Goal: Transaction & Acquisition: Purchase product/service

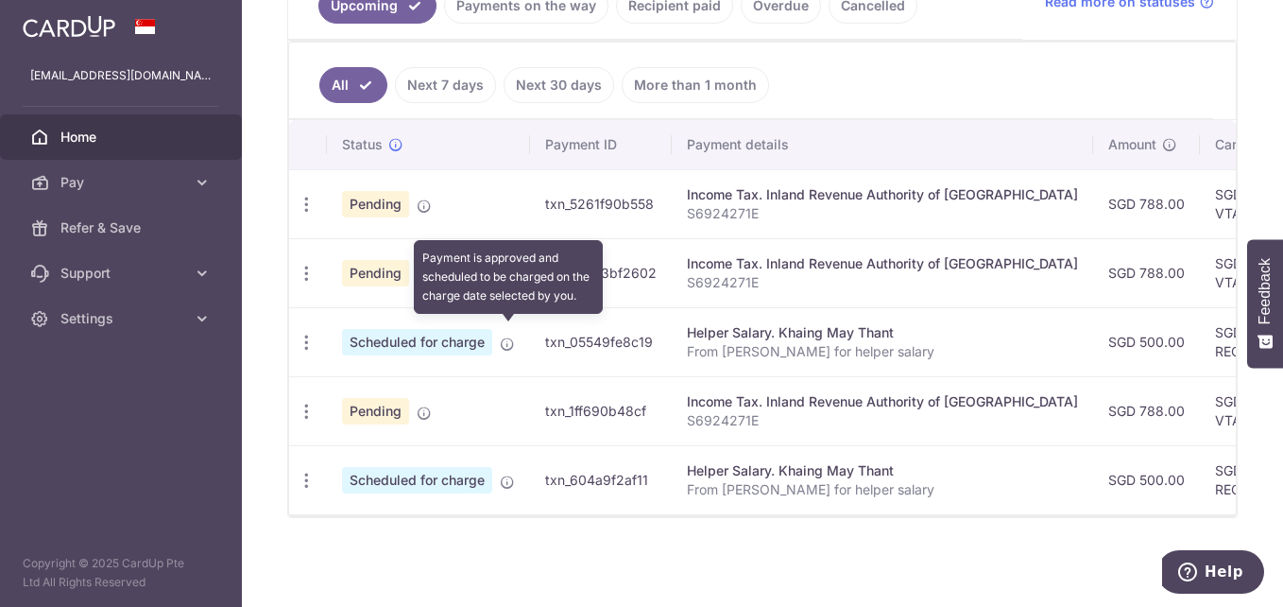
click at [512, 336] on icon at bounding box center [507, 343] width 15 height 15
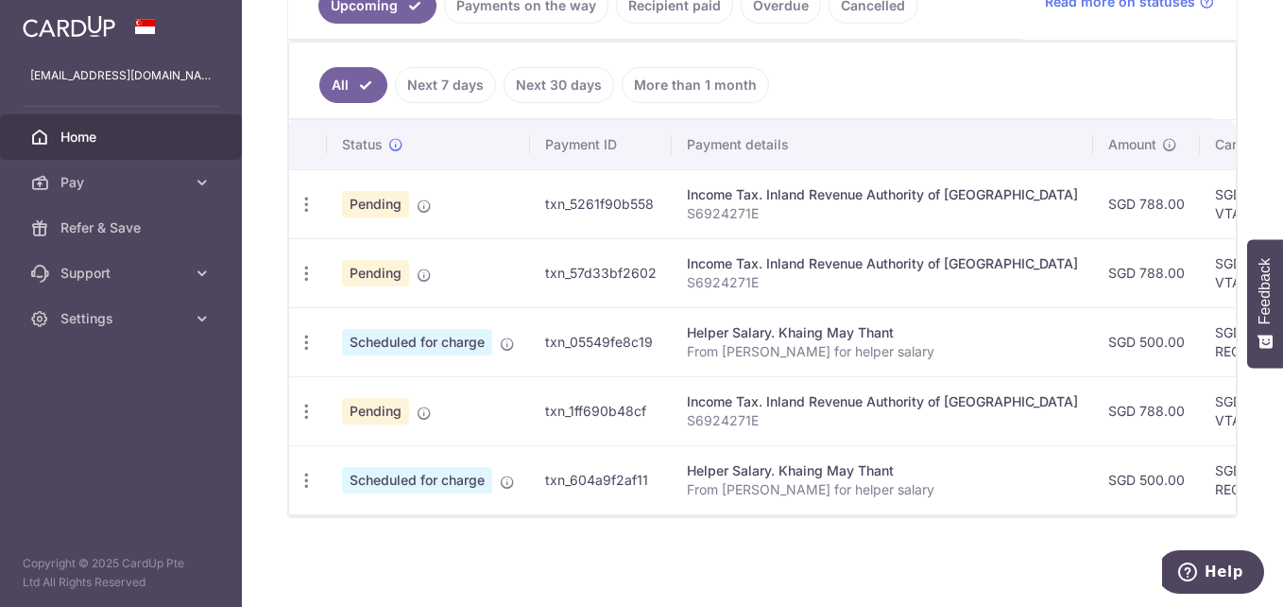
scroll to position [190, 0]
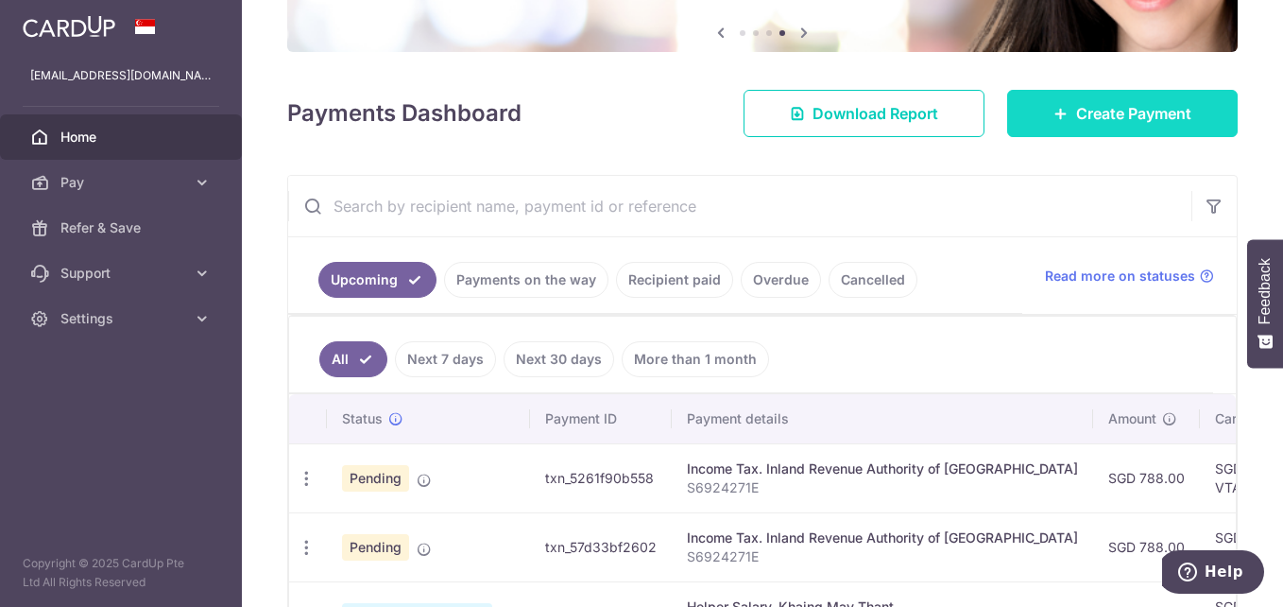
drag, startPoint x: 1122, startPoint y: 103, endPoint x: 1109, endPoint y: 136, distance: 35.6
click at [1121, 102] on span "Create Payment" at bounding box center [1133, 113] width 115 height 23
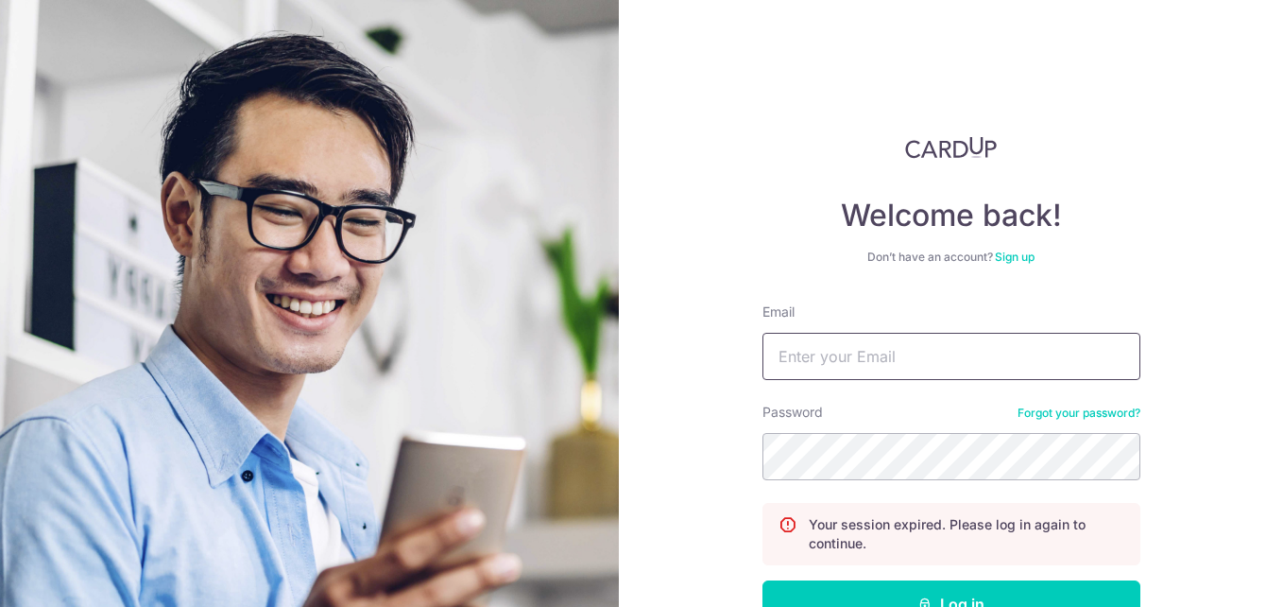
click at [870, 359] on input "Email" at bounding box center [951, 356] width 378 height 47
type input "thisisjas@hotmail.com"
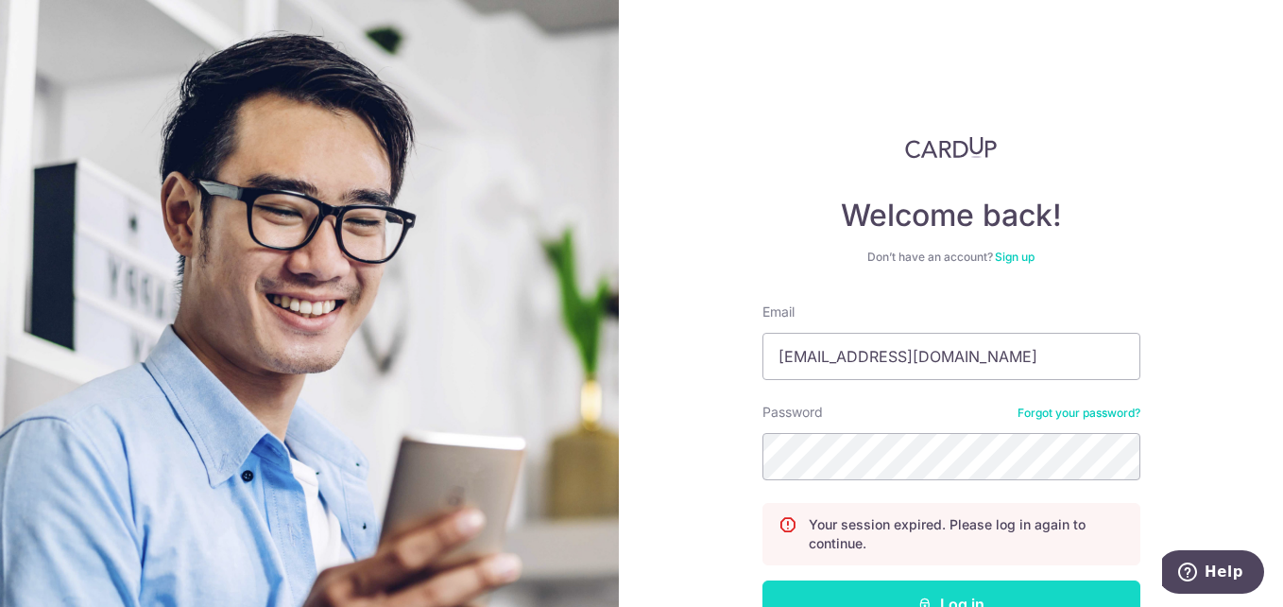
click at [983, 588] on button "Log in" at bounding box center [951, 603] width 378 height 47
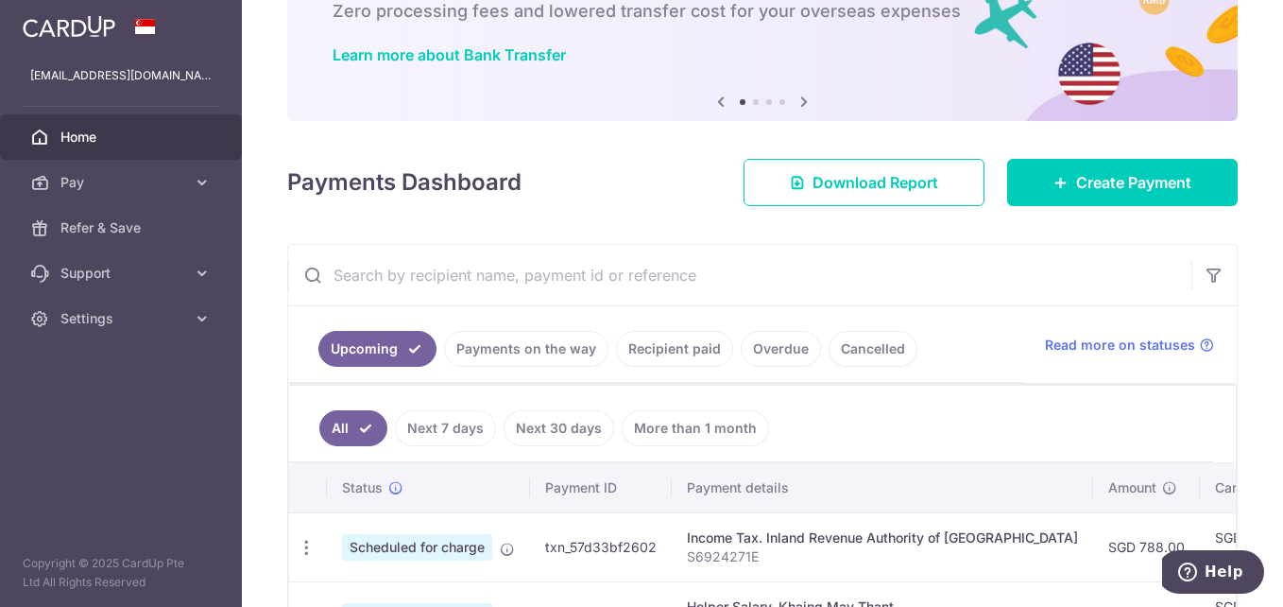
scroll to position [310, 0]
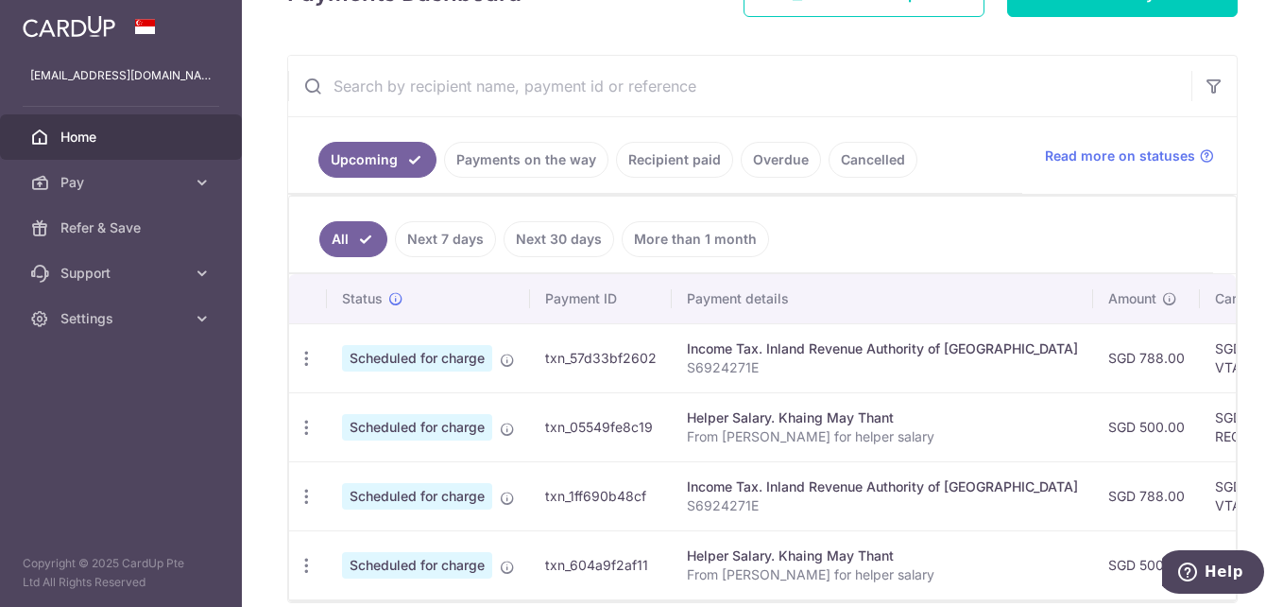
click at [457, 239] on link "Next 7 days" at bounding box center [445, 239] width 101 height 36
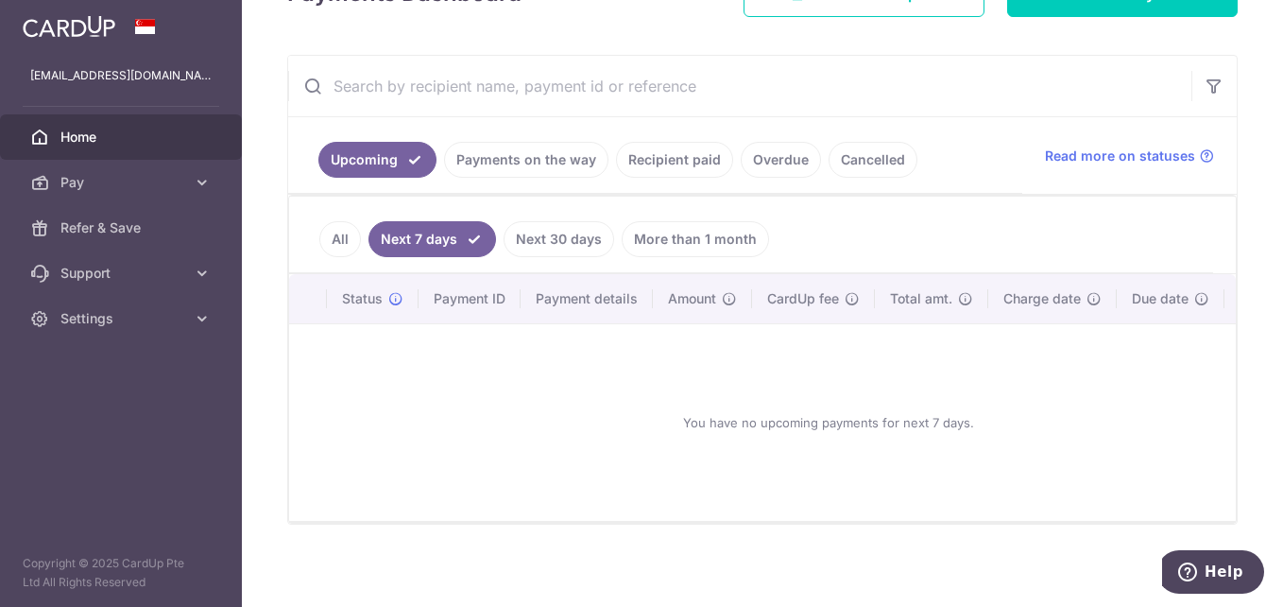
click at [527, 234] on link "Next 30 days" at bounding box center [559, 239] width 111 height 36
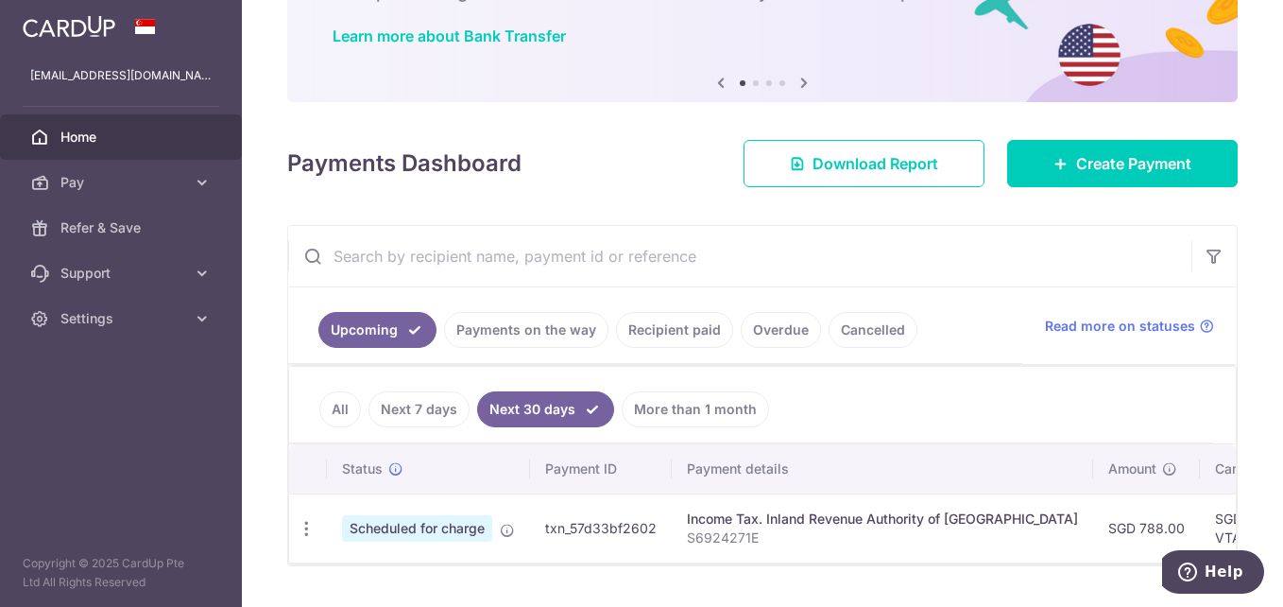
scroll to position [197, 0]
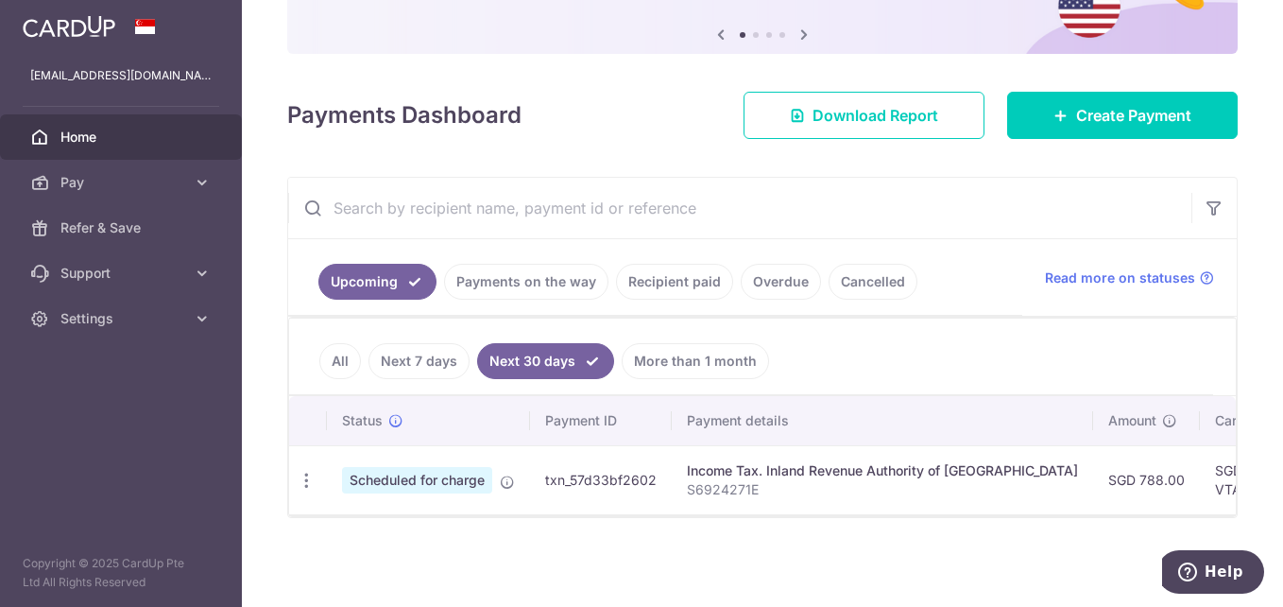
click at [342, 356] on link "All" at bounding box center [340, 361] width 42 height 36
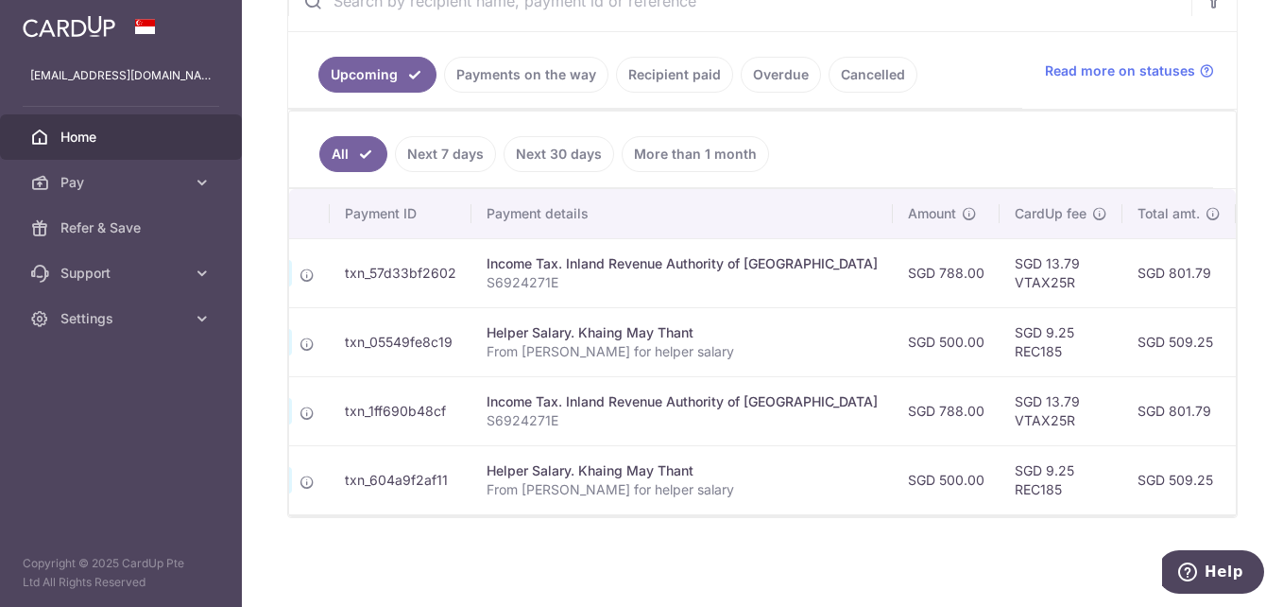
scroll to position [0, 0]
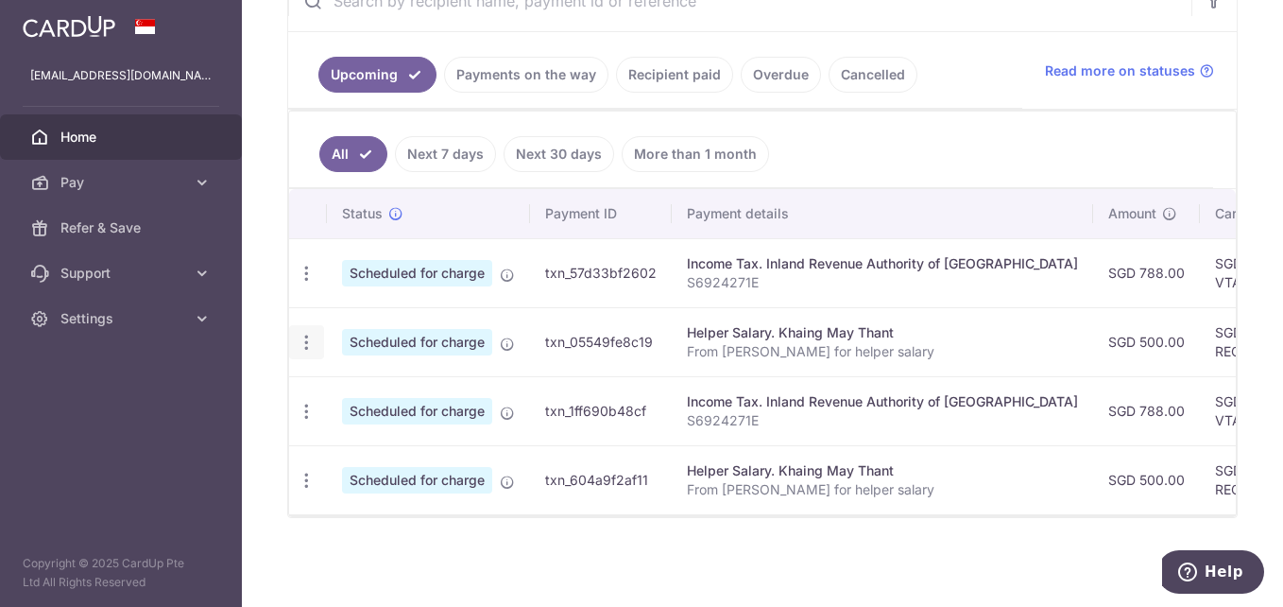
click at [310, 342] on icon "button" at bounding box center [307, 343] width 20 height 20
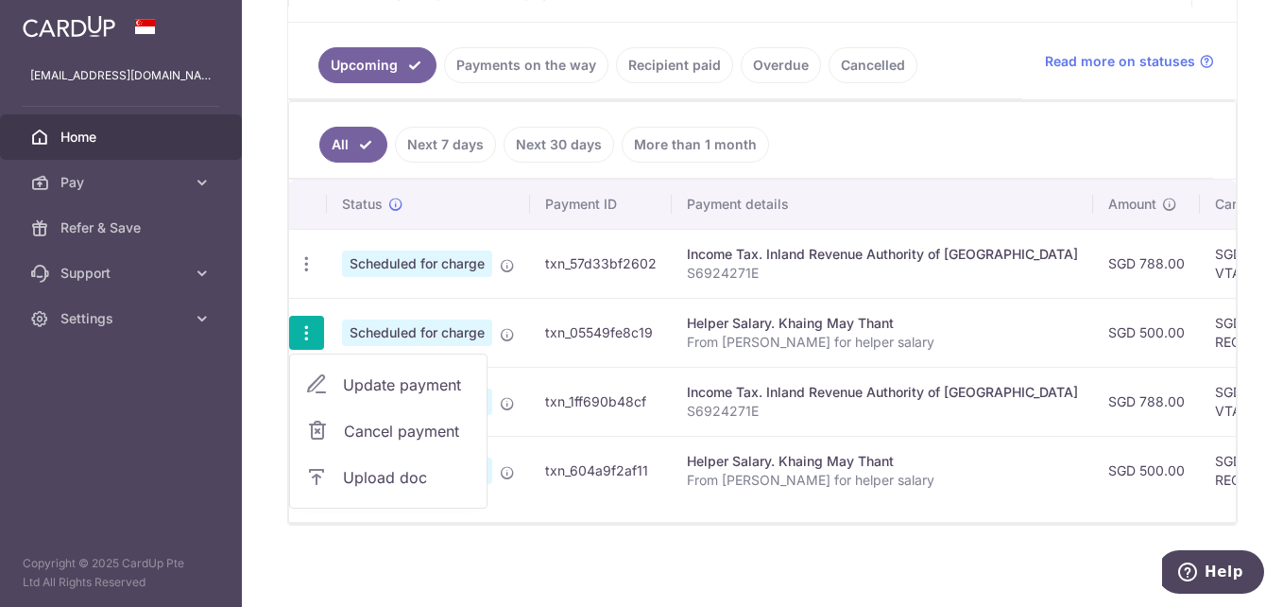
click at [367, 380] on span "Update payment" at bounding box center [407, 384] width 128 height 23
radio input "true"
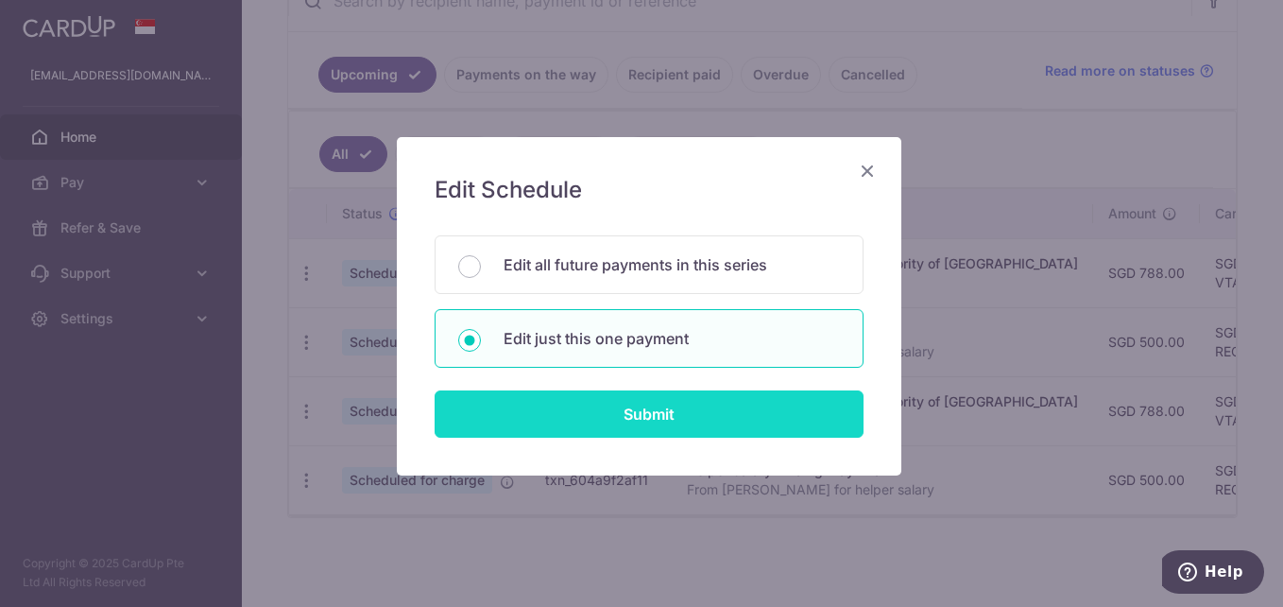
click at [665, 421] on input "Submit" at bounding box center [649, 413] width 429 height 47
radio input "true"
type input "500.00"
type input "[DATE]"
type input "From [PERSON_NAME] for helper salary"
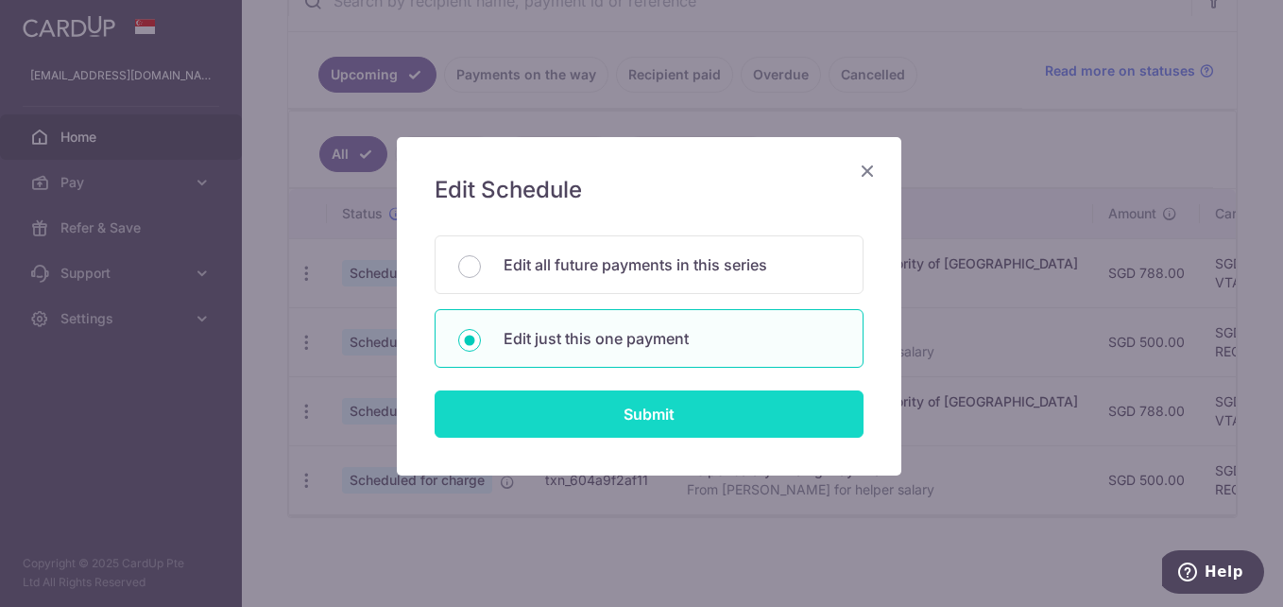
type input "REC185"
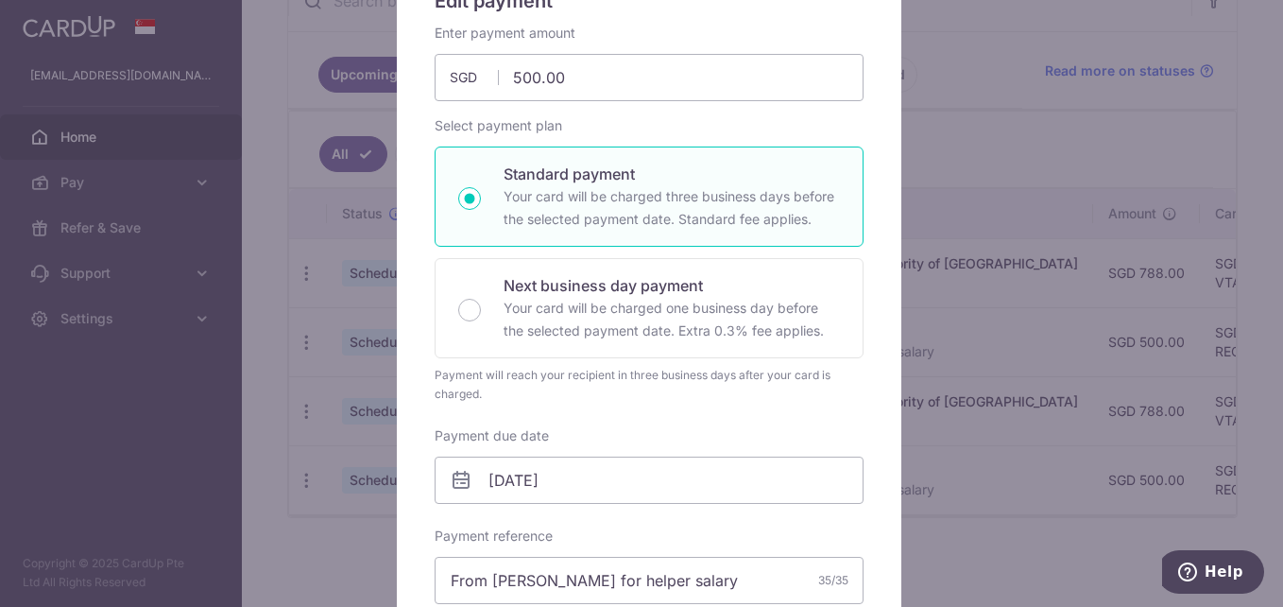
scroll to position [283, 0]
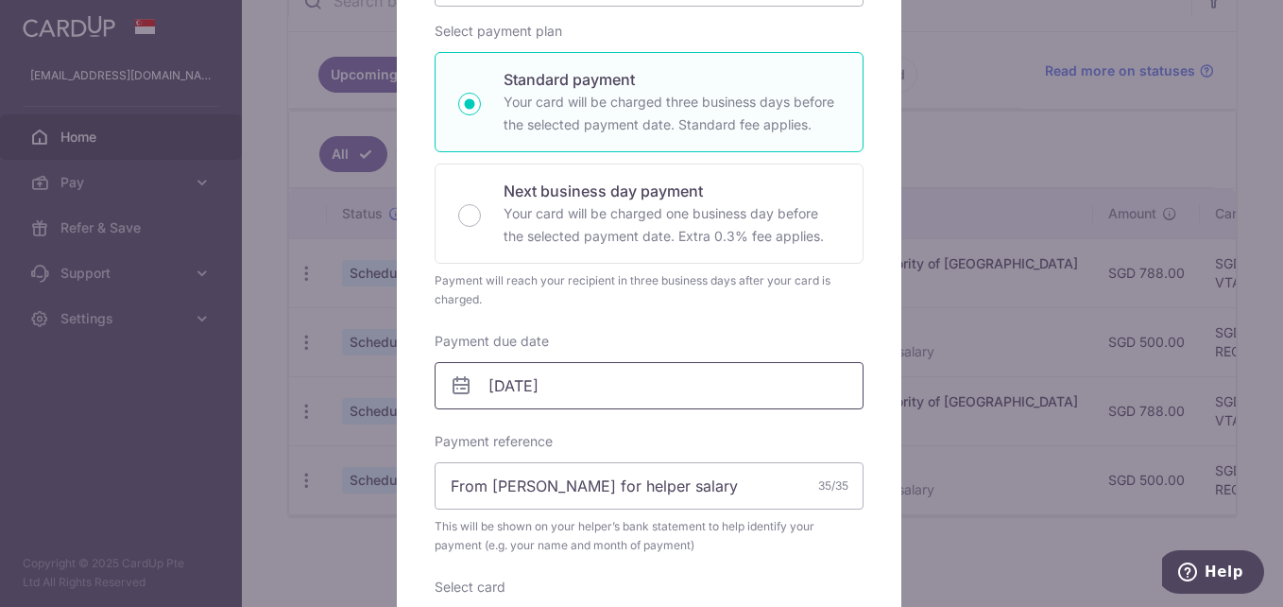
click at [515, 382] on input "[DATE]" at bounding box center [649, 385] width 429 height 47
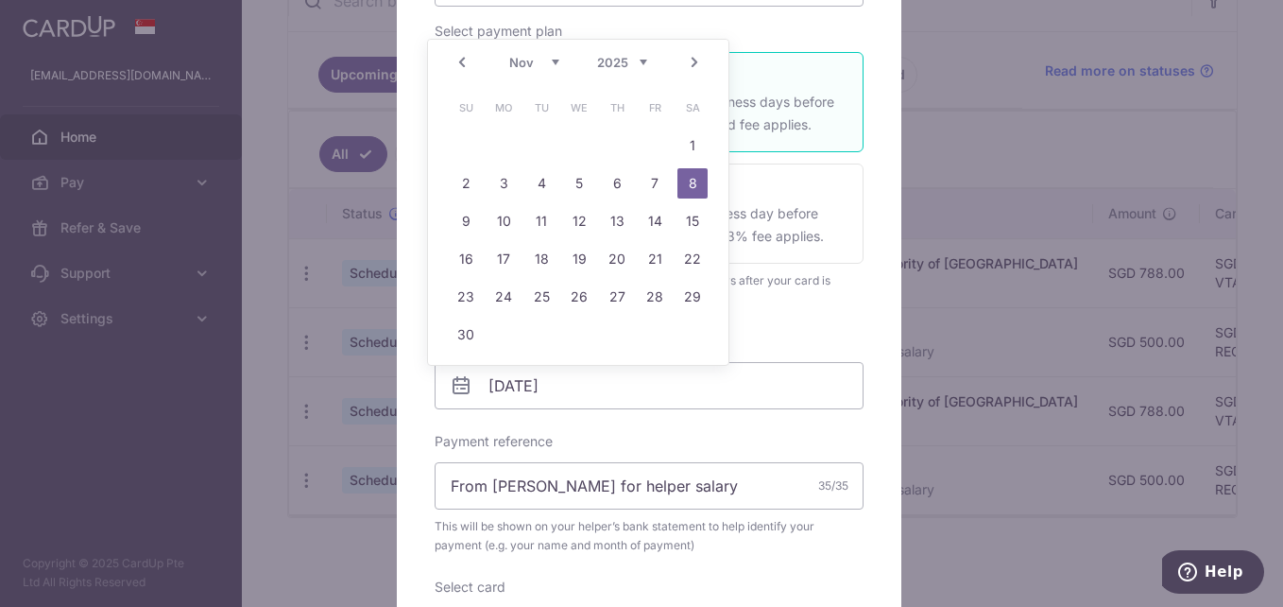
click at [554, 66] on select "Sep Oct Nov Dec" at bounding box center [534, 62] width 50 height 15
click at [648, 185] on link "12" at bounding box center [655, 183] width 30 height 30
type input "12/12/2025"
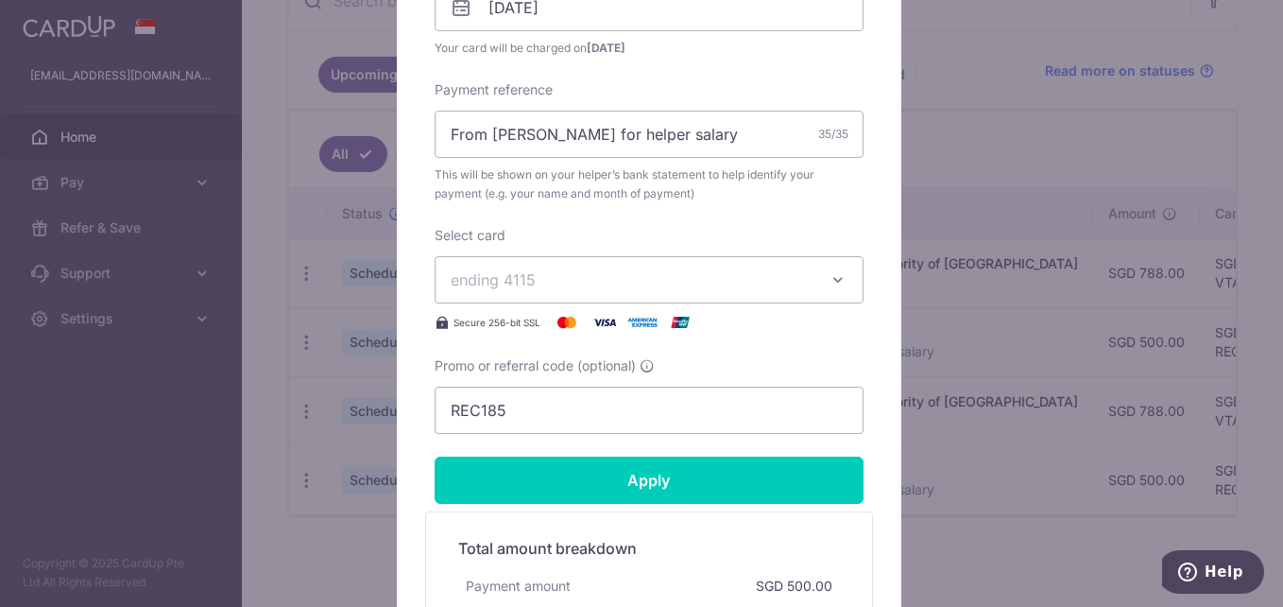
scroll to position [756, 0]
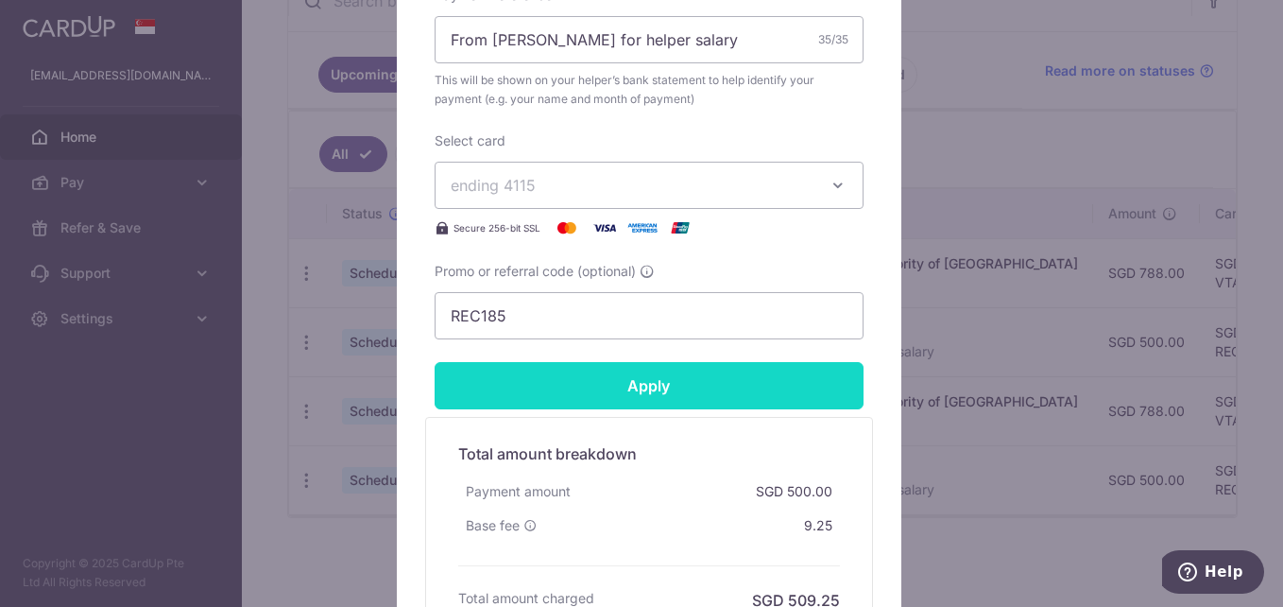
click at [639, 393] on input "Apply" at bounding box center [649, 385] width 429 height 47
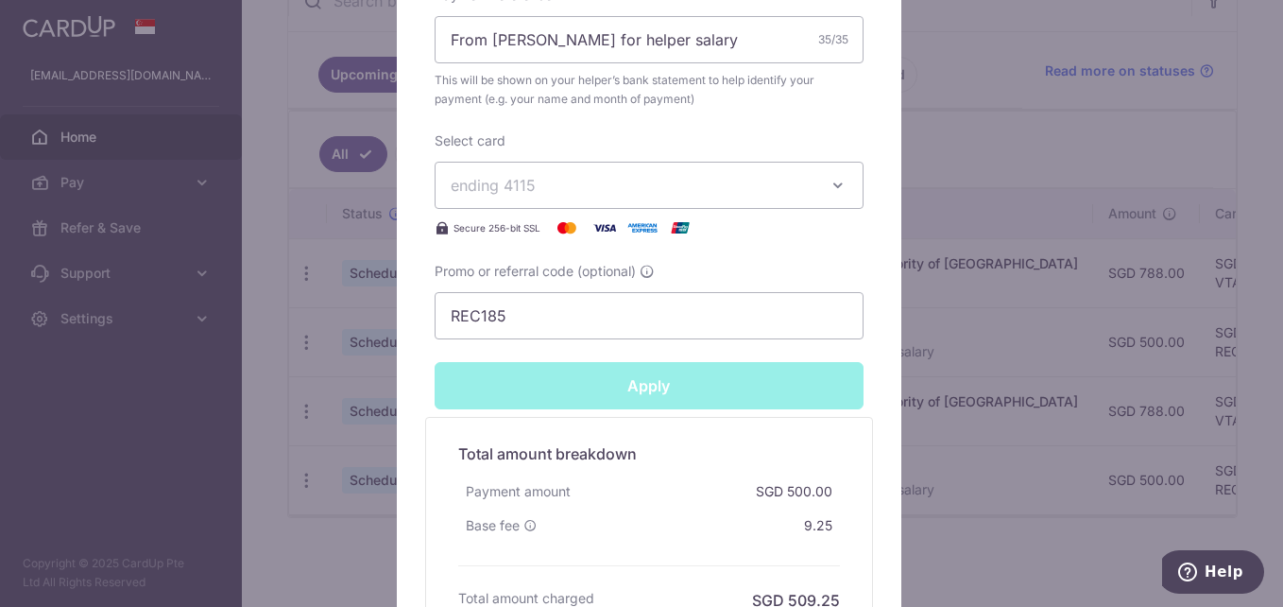
type input "Successfully Applied"
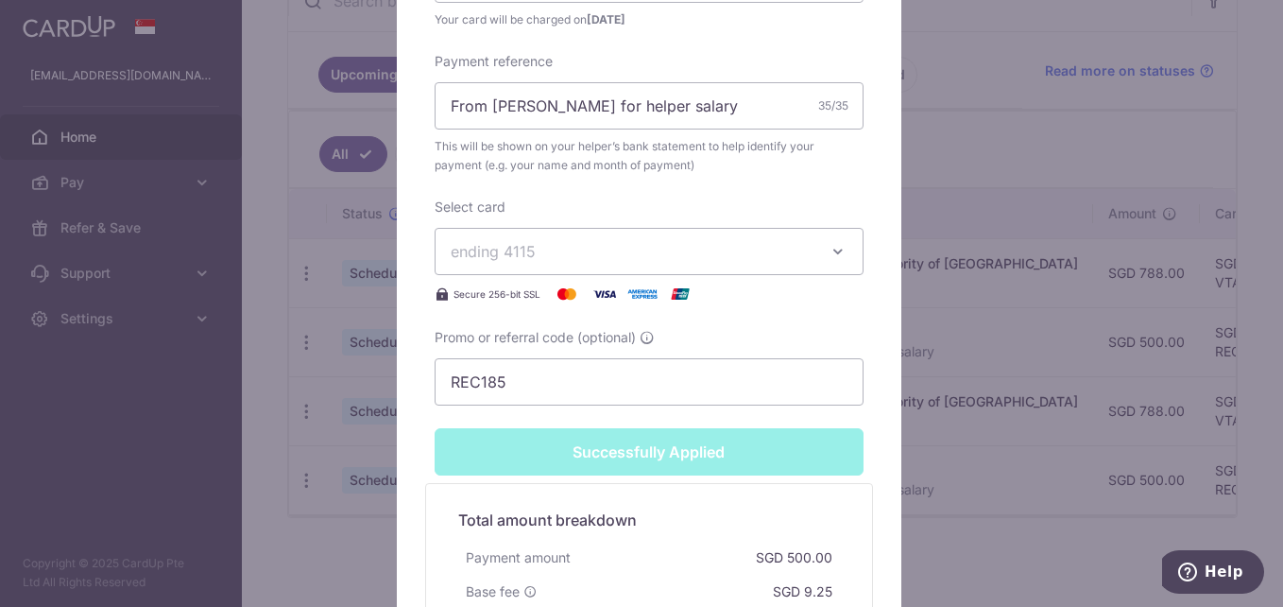
scroll to position [822, 0]
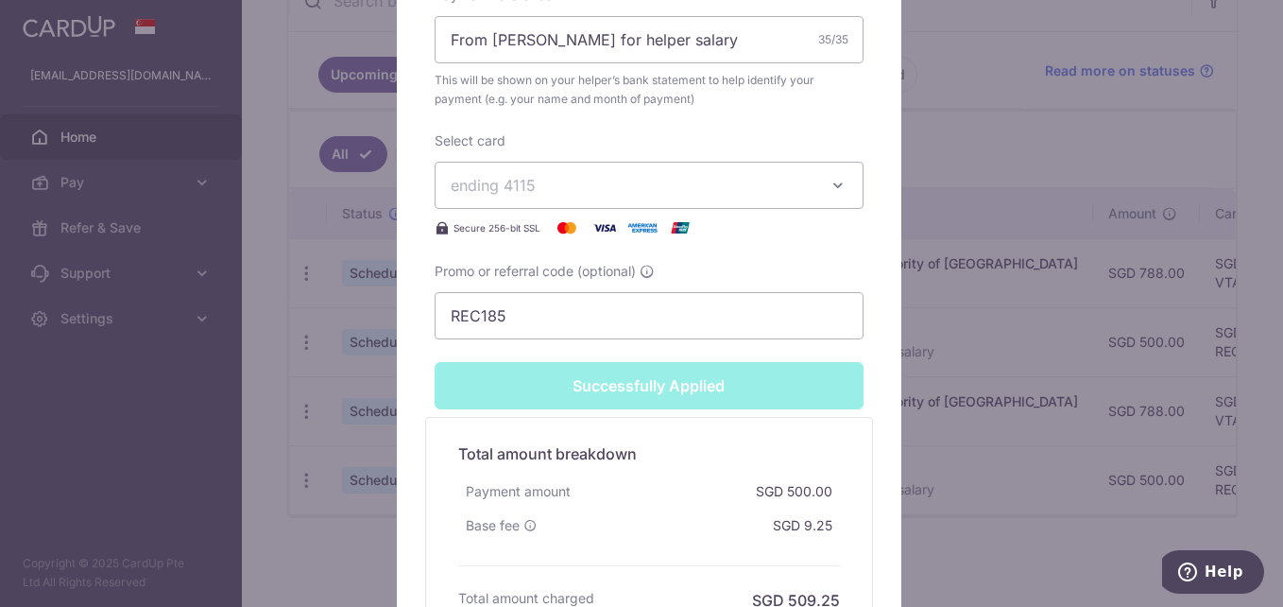
click at [308, 539] on div "Edit payment By clicking apply, you will make changes to all payments to Khaing…" at bounding box center [641, 303] width 1283 height 607
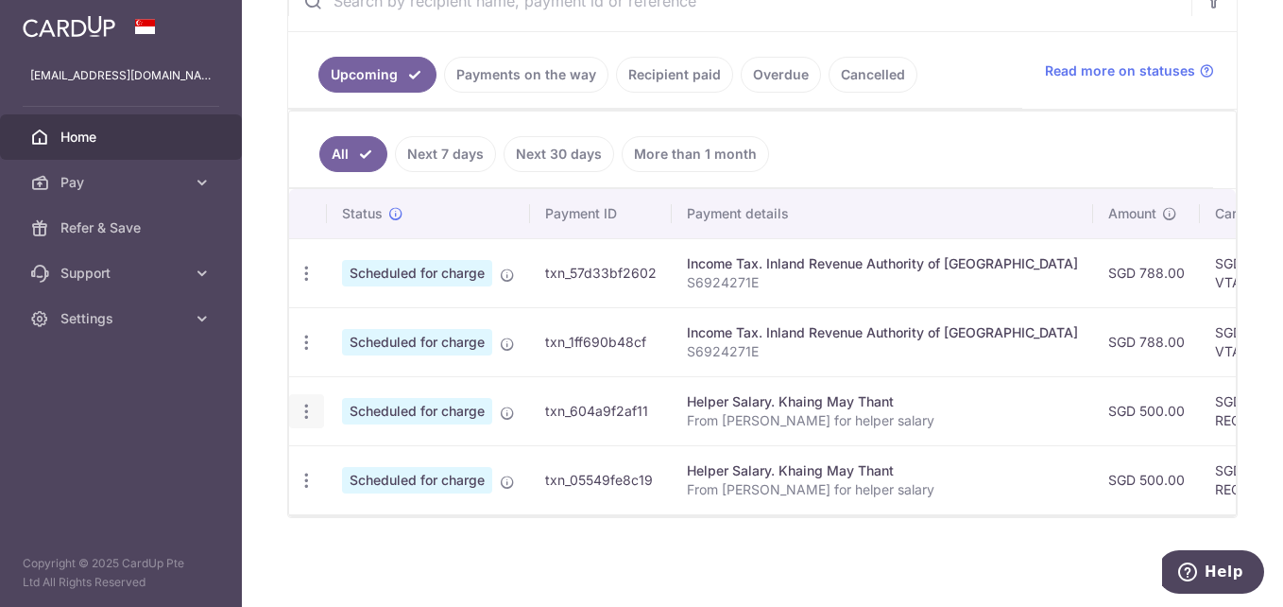
click at [300, 404] on icon "button" at bounding box center [307, 412] width 20 height 20
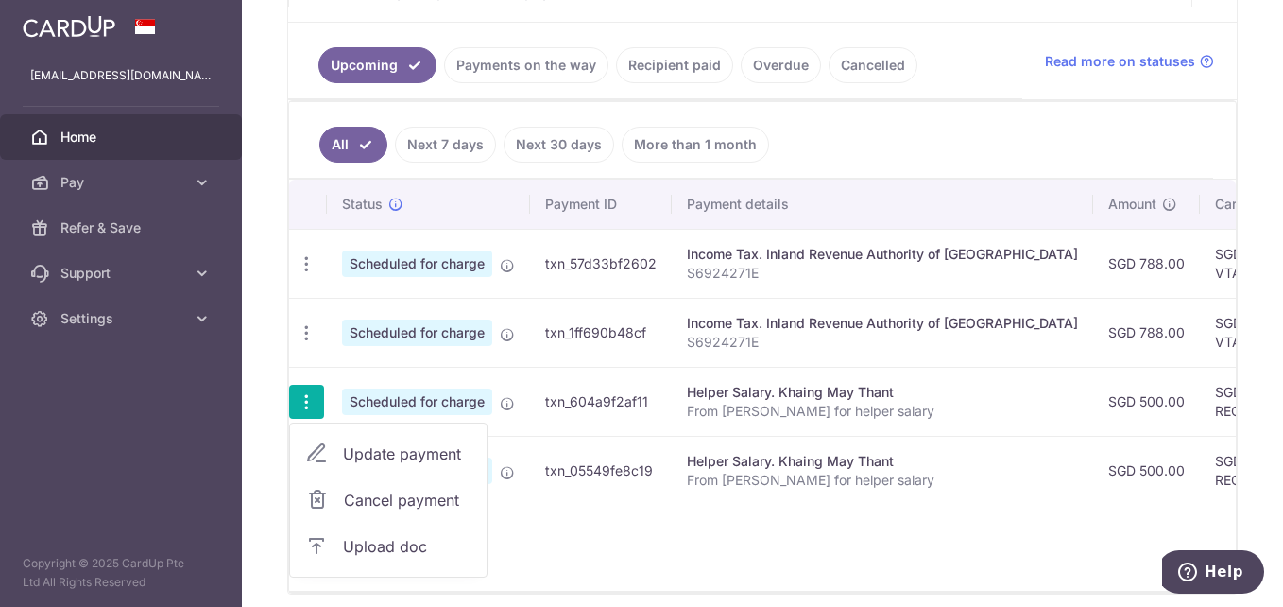
click at [384, 447] on span "Update payment" at bounding box center [407, 453] width 128 height 23
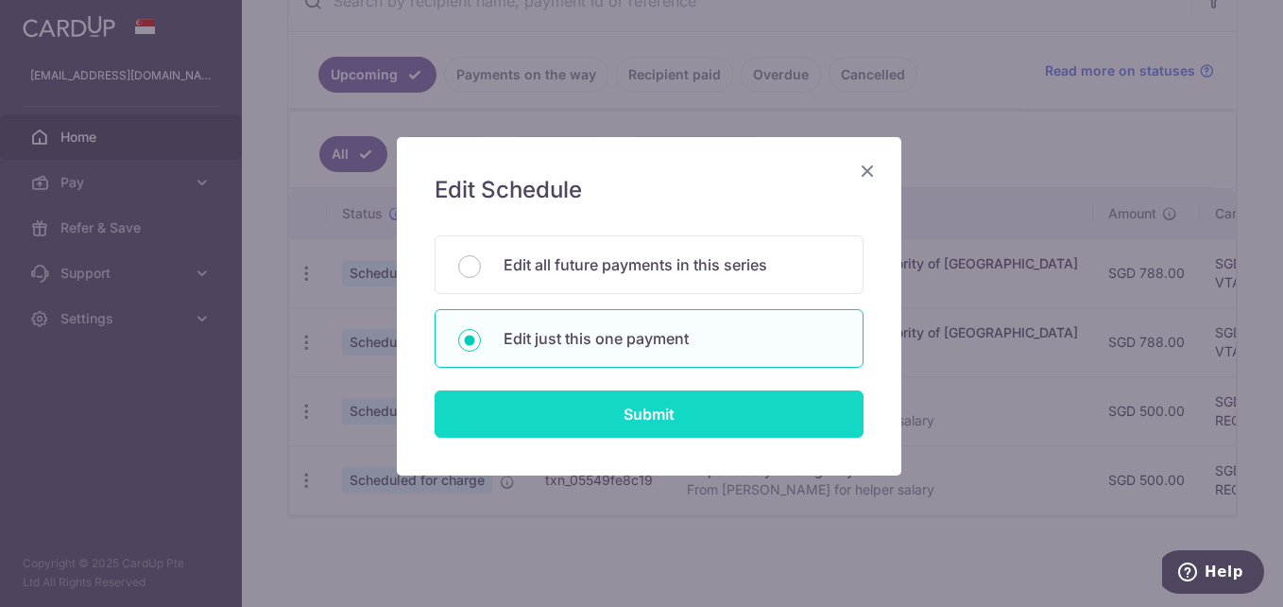
click at [640, 411] on input "Submit" at bounding box center [649, 413] width 429 height 47
radio input "true"
type input "500.00"
type input "[DATE]"
type input "From [PERSON_NAME] for helper salary"
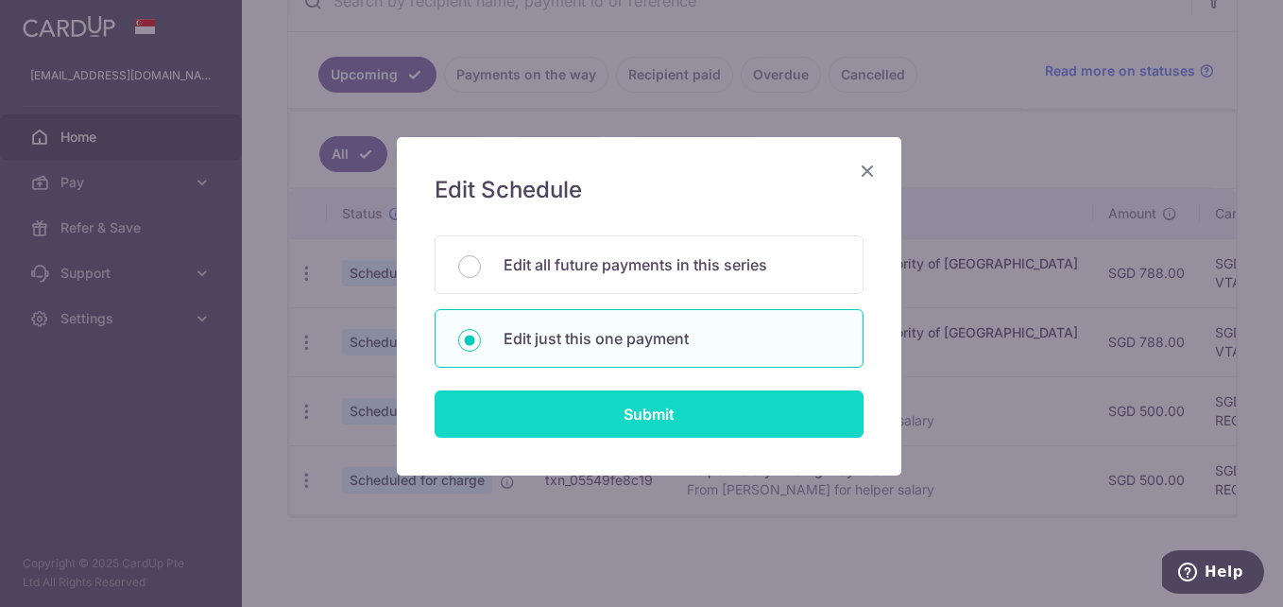
type input "REC185"
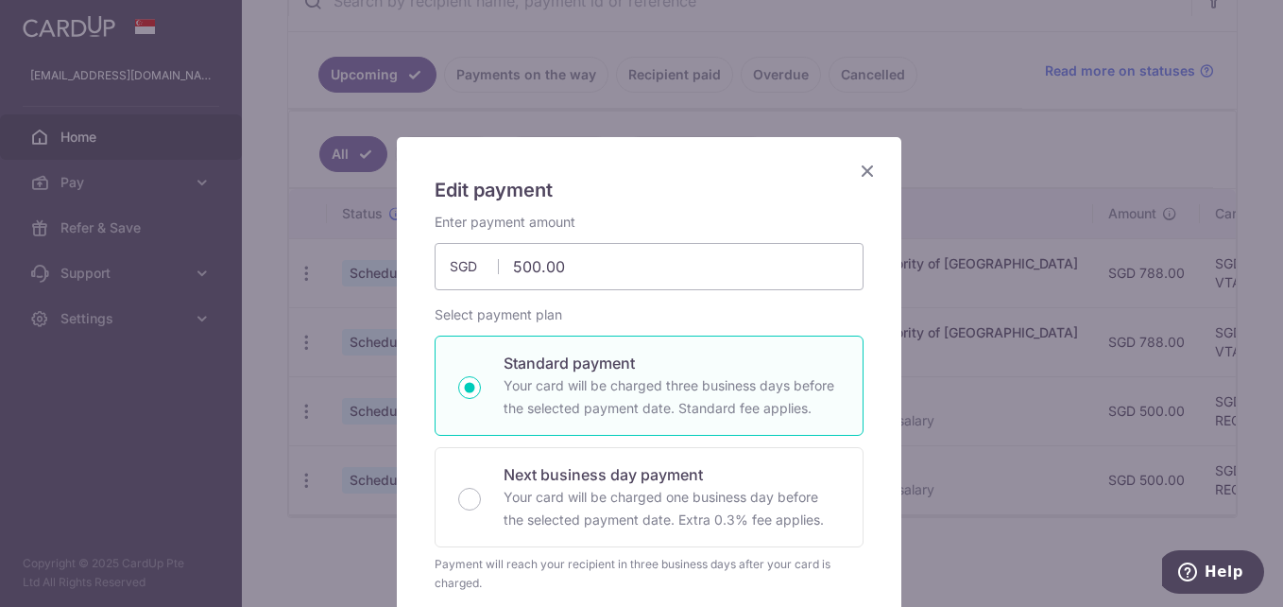
scroll to position [378, 0]
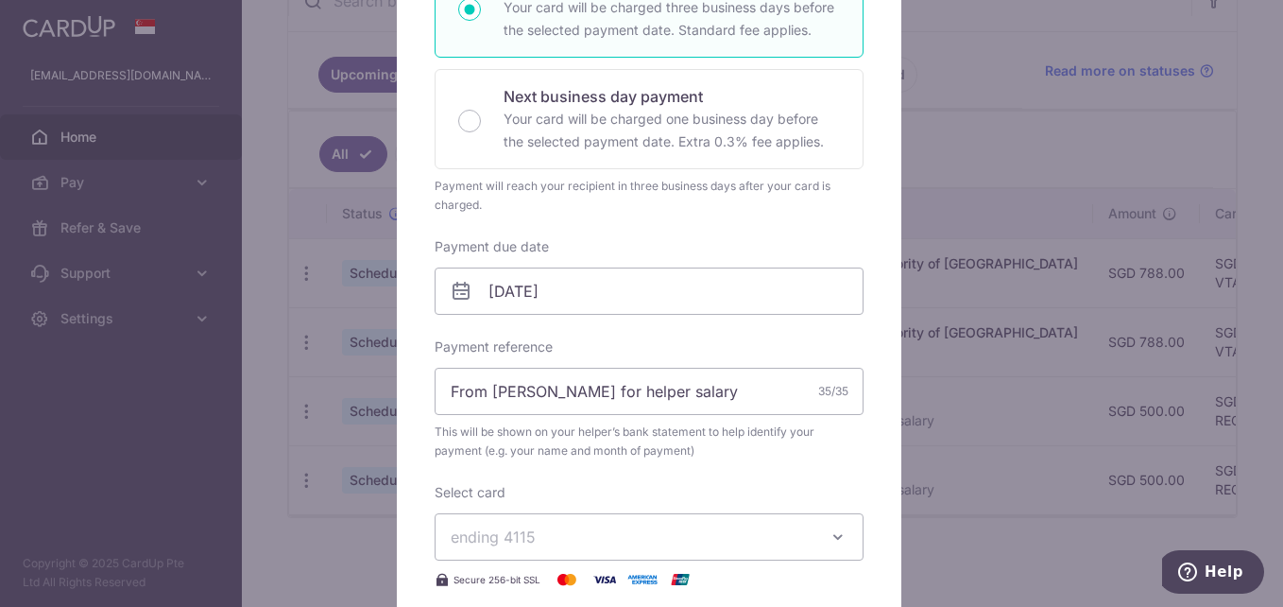
click at [495, 249] on label "Payment due date" at bounding box center [492, 246] width 114 height 19
click at [495, 267] on input "[DATE]" at bounding box center [649, 290] width 429 height 47
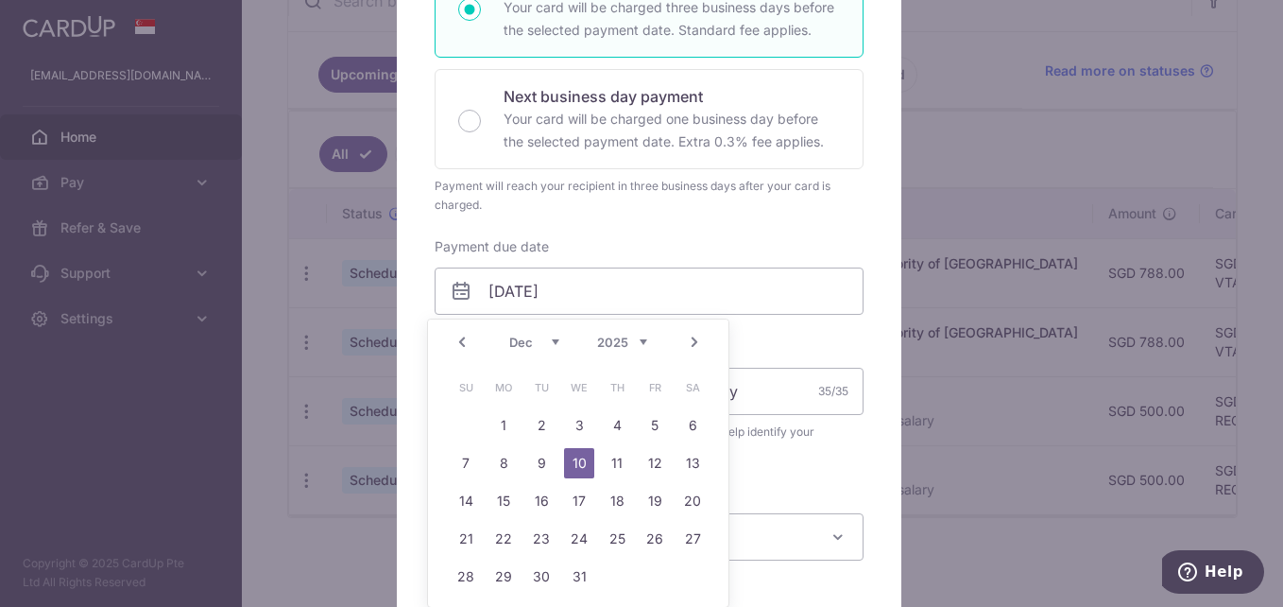
click at [643, 338] on select "2025 2026 2027 2028 2029 2030 2031 2032 2033 2034 2035" at bounding box center [622, 341] width 50 height 15
click at [554, 344] on select "Jan Feb Mar Apr May Jun Jul Aug Sep Oct Nov Dec" at bounding box center [534, 341] width 50 height 15
click at [529, 56] on div "Standard payment Your card will be charged three business days before the selec…" at bounding box center [649, 7] width 429 height 100
radio input "true"
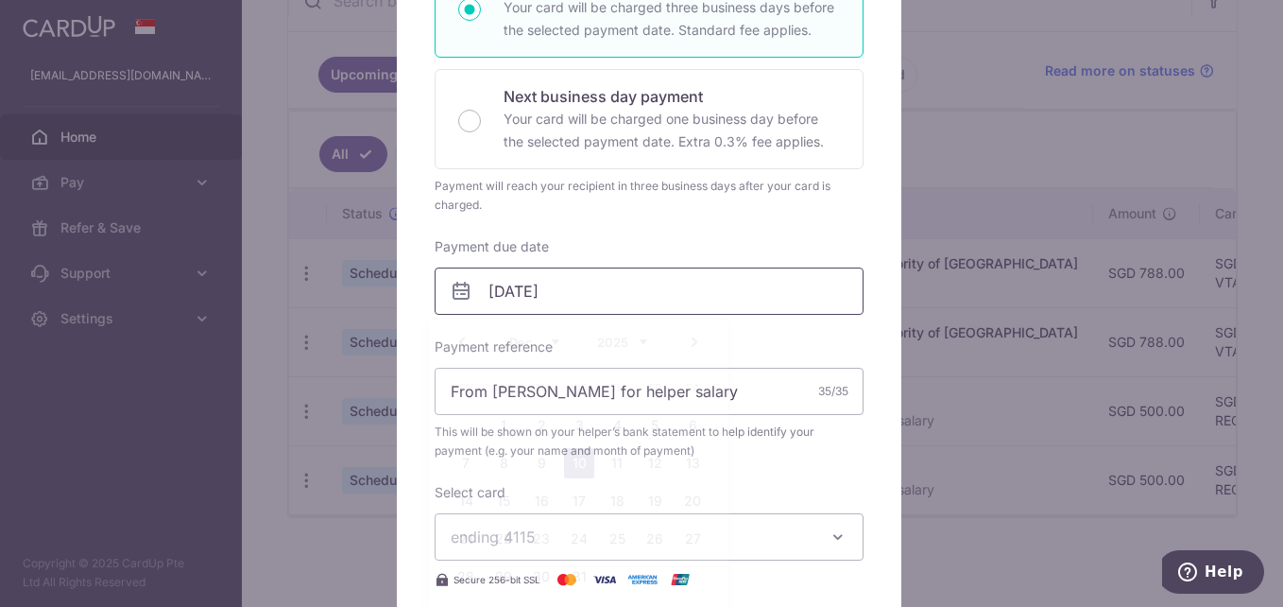
click at [564, 299] on input "[DATE]" at bounding box center [649, 290] width 429 height 47
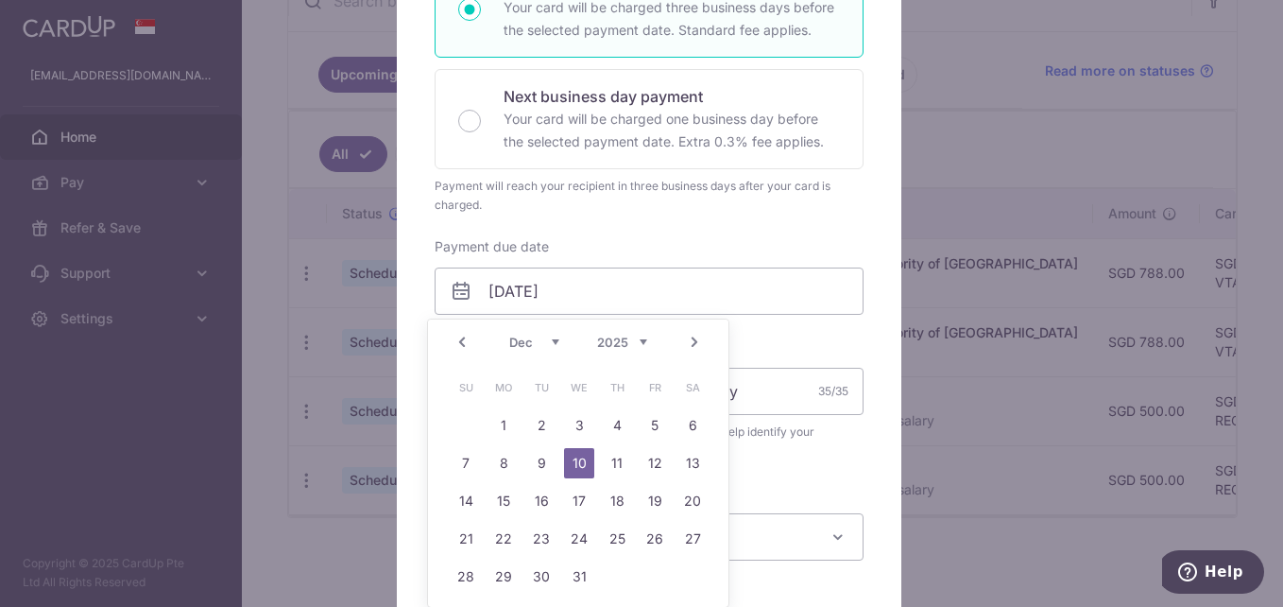
click at [638, 341] on select "2025 2026 2027 2028 2029 2030 2031 2032 2033 2034 2035" at bounding box center [622, 341] width 50 height 15
click at [557, 342] on select "Jan Feb Mar Apr May Jun Jul Aug Sep Oct Nov Dec" at bounding box center [534, 341] width 50 height 15
click at [650, 457] on link "9" at bounding box center [655, 463] width 30 height 30
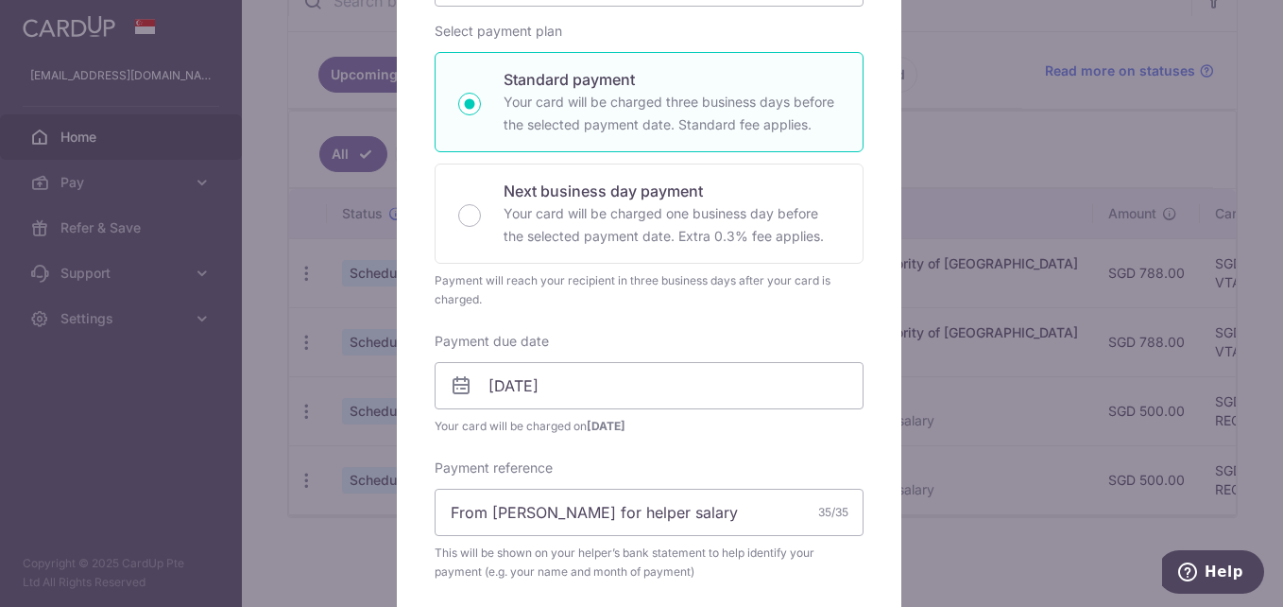
scroll to position [189, 0]
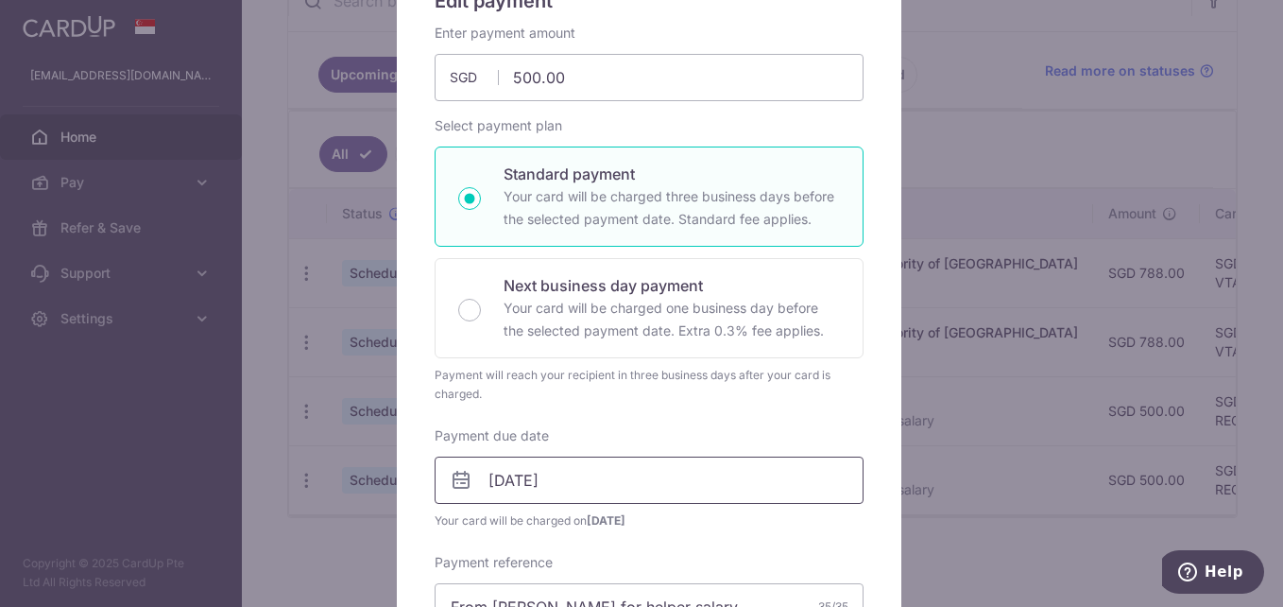
click at [565, 478] on input "09/01/2026" at bounding box center [649, 479] width 429 height 47
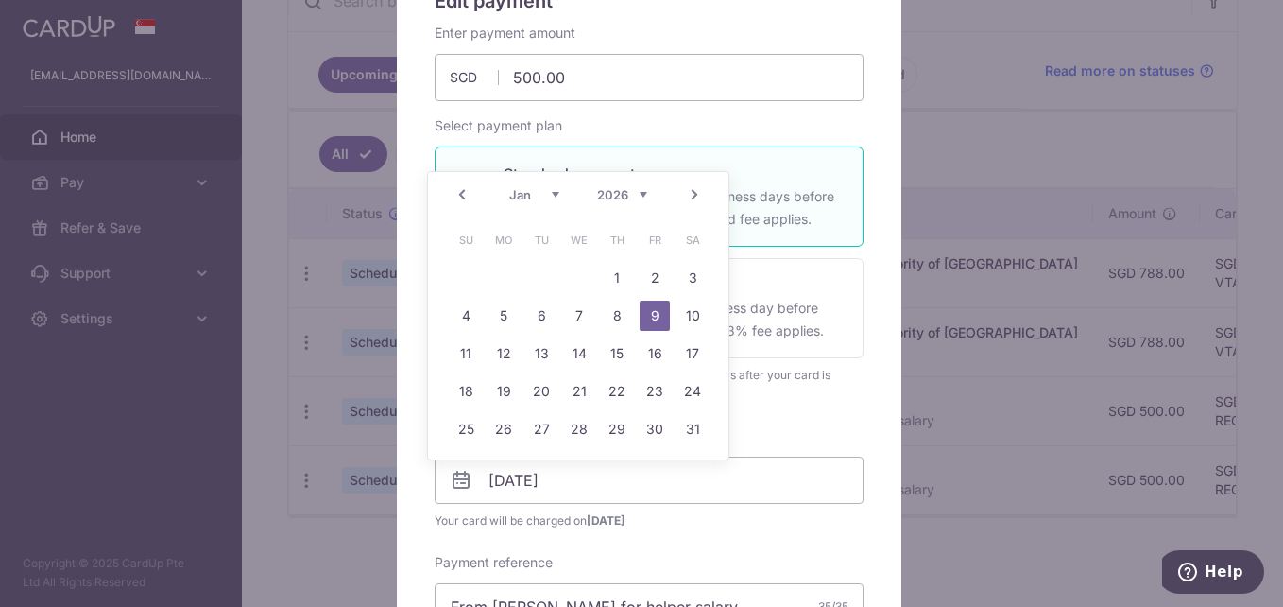
click at [550, 198] on select "Jan Feb Mar Apr May Jun Jul Aug Sep Oct Nov Dec" at bounding box center [534, 194] width 50 height 15
click at [661, 276] on link "6" at bounding box center [655, 278] width 30 height 30
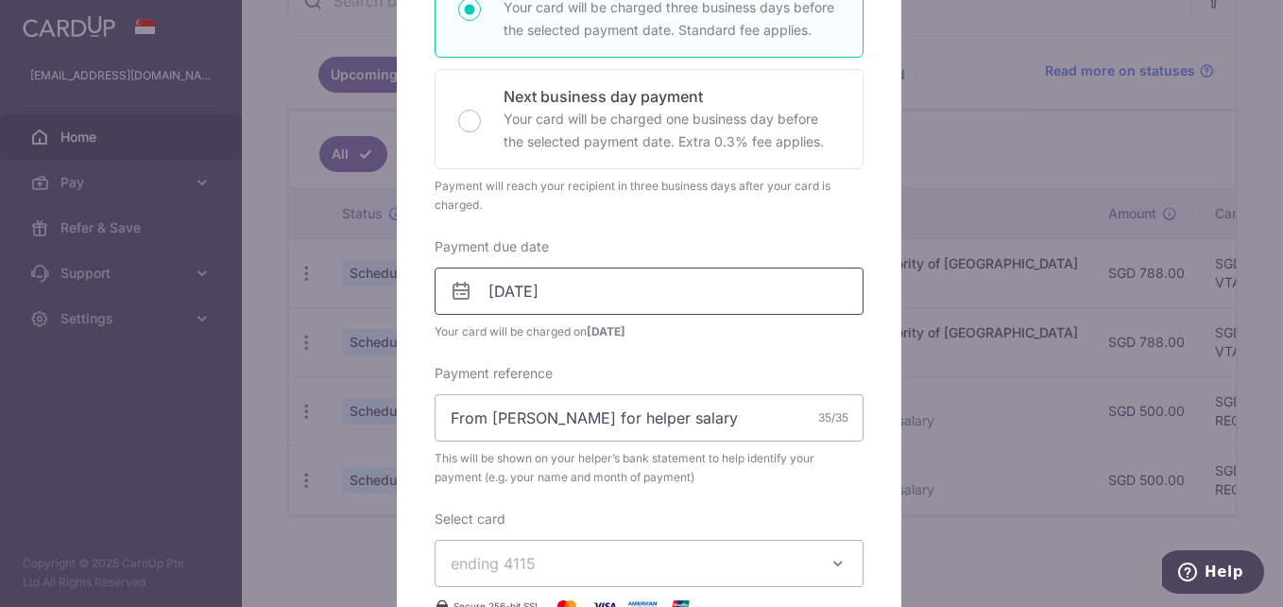
scroll to position [756, 0]
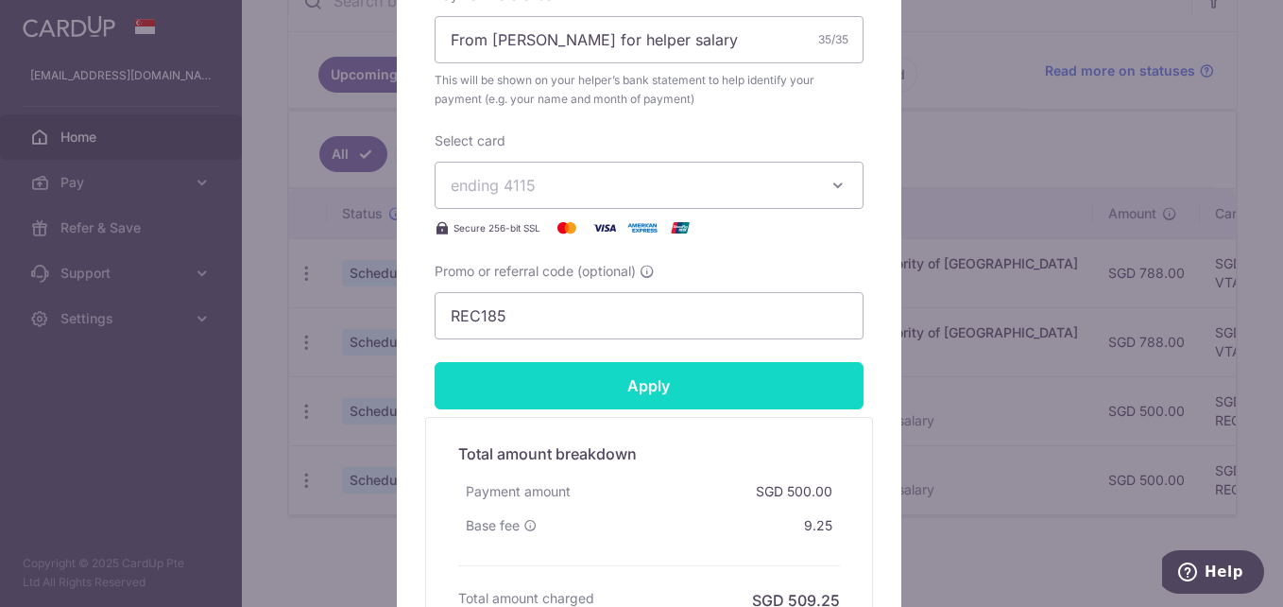
click at [642, 381] on input "Apply" at bounding box center [649, 385] width 429 height 47
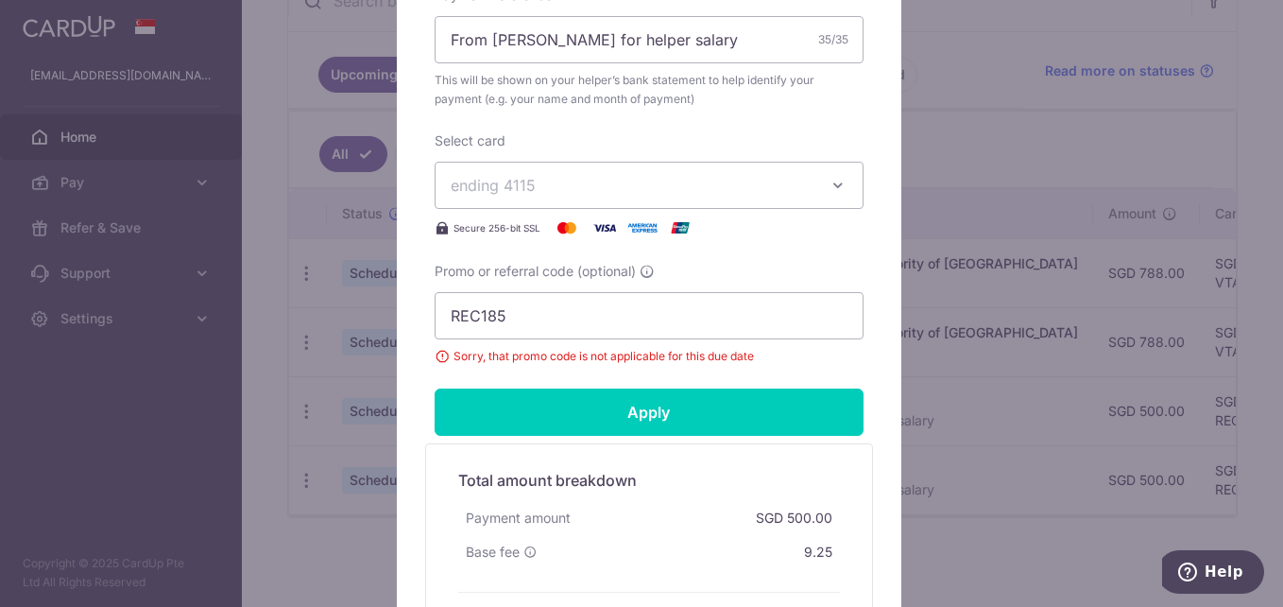
scroll to position [472, 0]
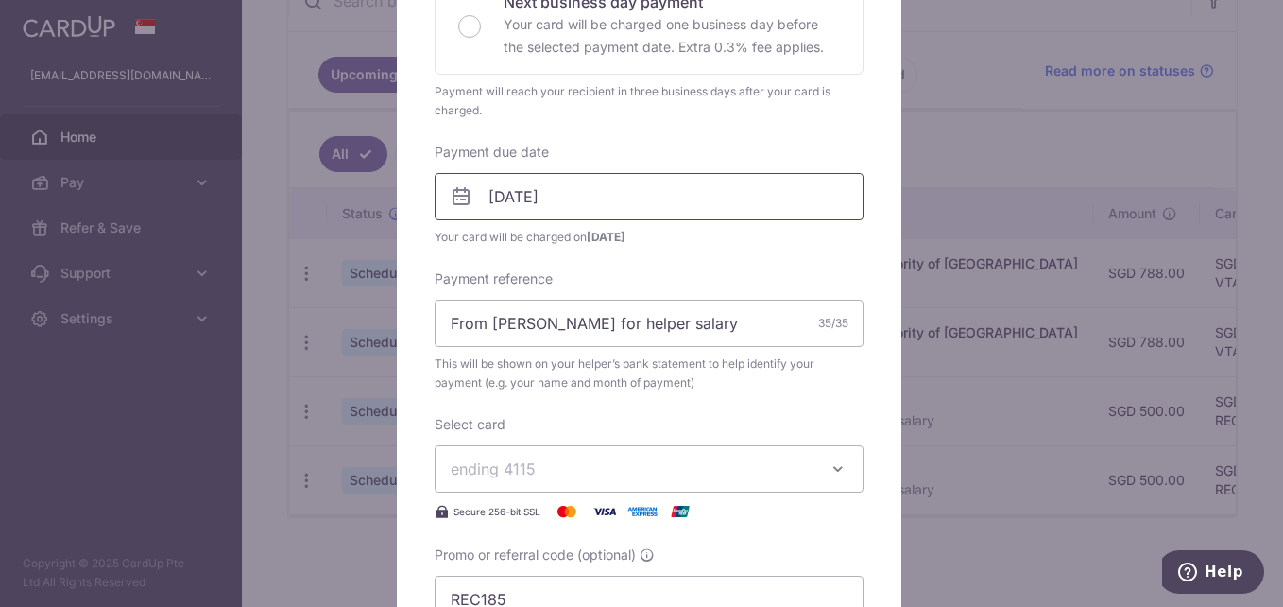
click at [511, 201] on input "06/02/2026" at bounding box center [649, 196] width 429 height 47
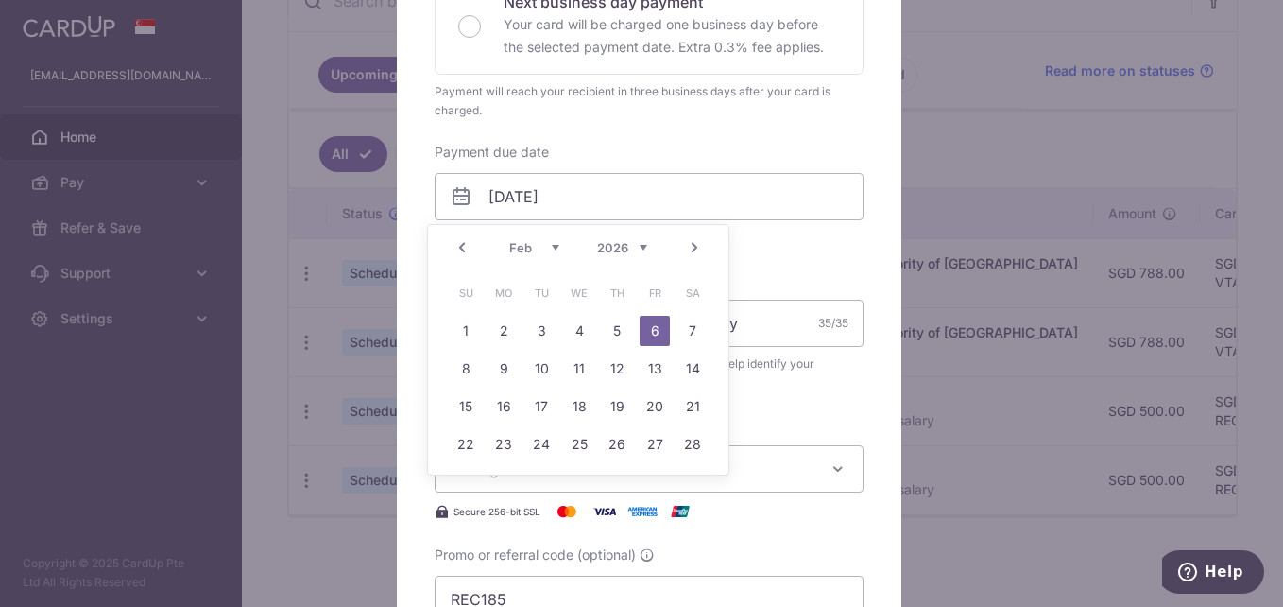
click at [548, 247] on select "Jan Feb Mar Apr May Jun Jul Aug Sep Oct Nov Dec" at bounding box center [534, 247] width 50 height 15
click at [658, 332] on link "2" at bounding box center [655, 331] width 30 height 30
type input "02/01/2026"
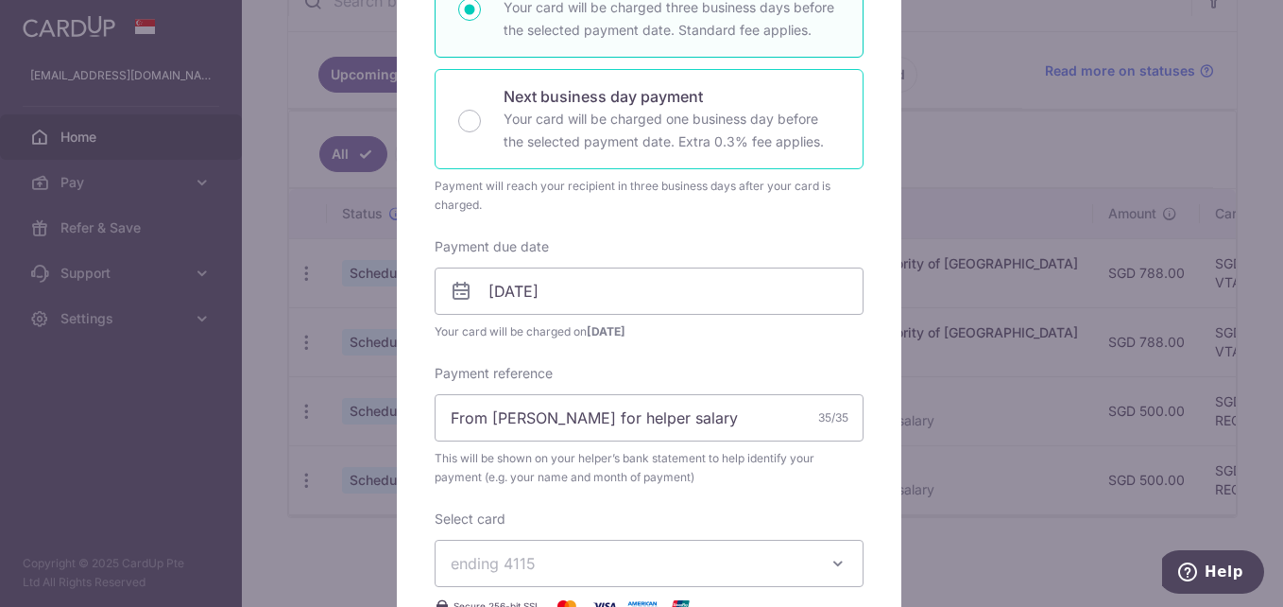
scroll to position [94, 0]
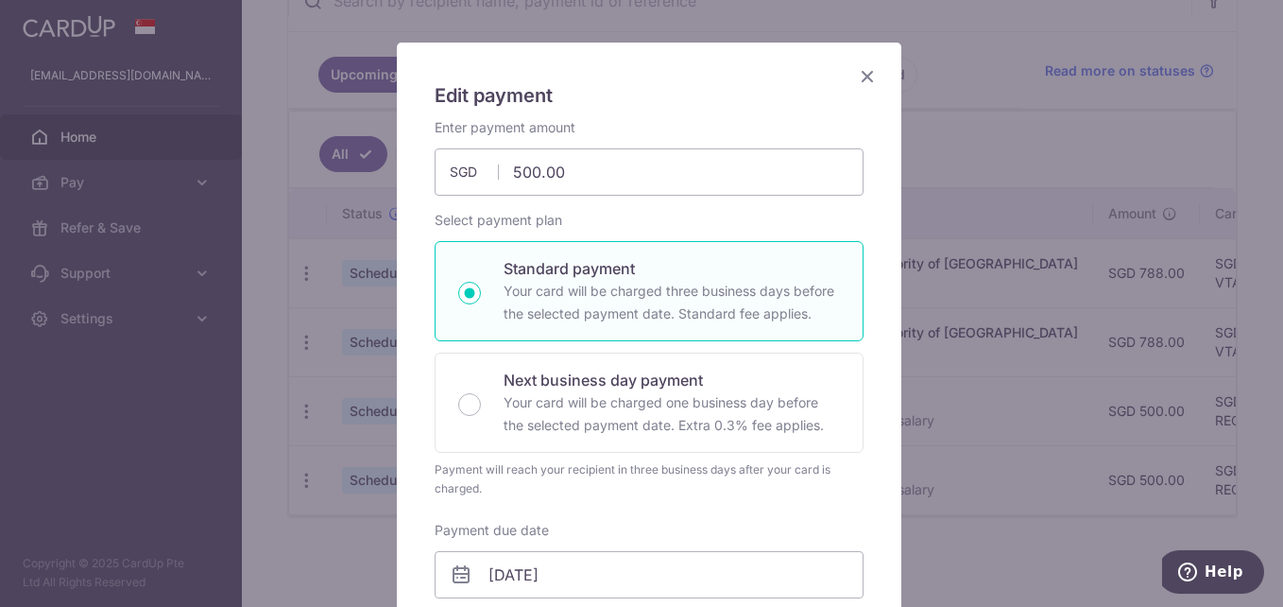
drag, startPoint x: 862, startPoint y: 77, endPoint x: 759, endPoint y: 260, distance: 209.4
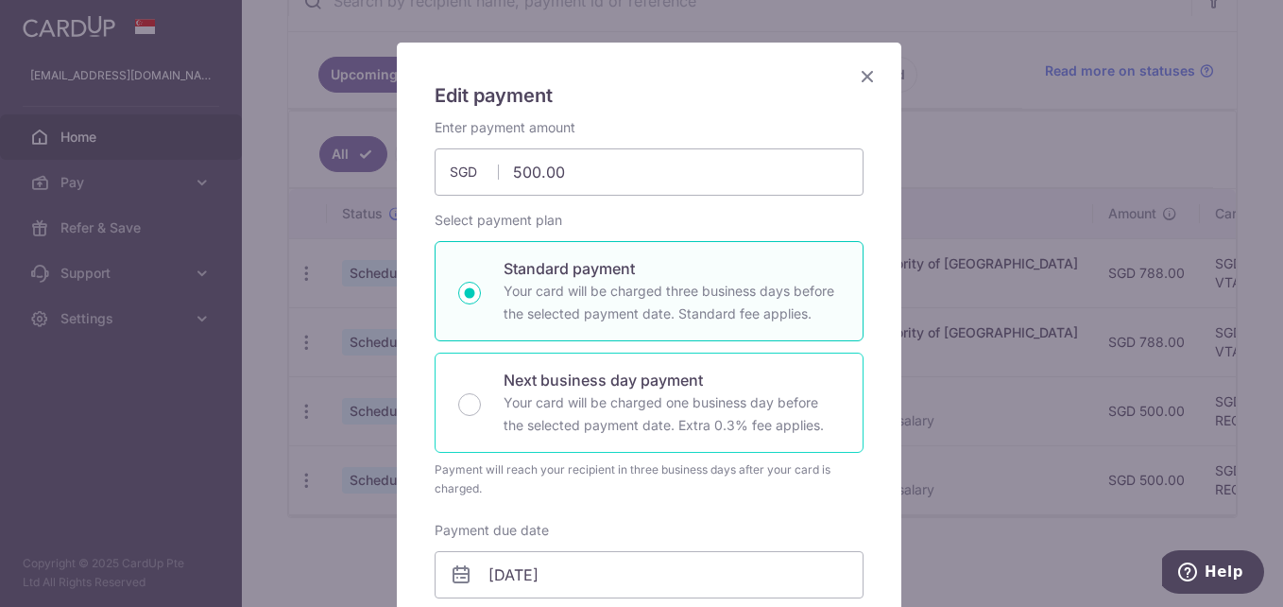
click at [861, 78] on icon "Close" at bounding box center [867, 76] width 23 height 24
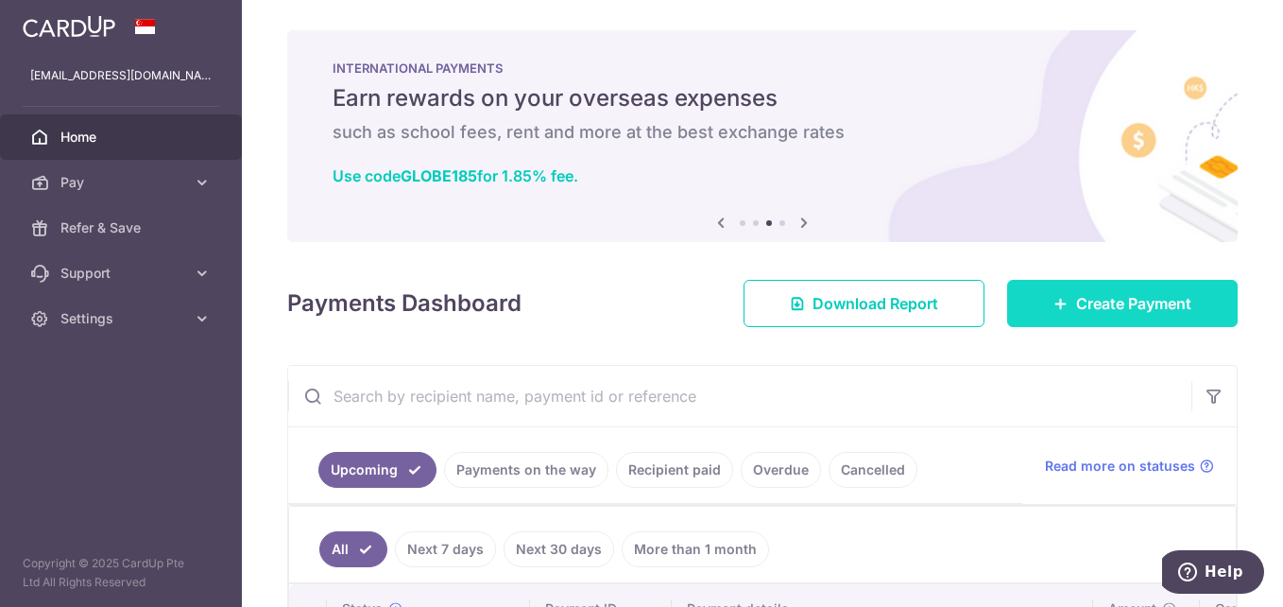
click at [1113, 320] on link "Create Payment" at bounding box center [1122, 303] width 231 height 47
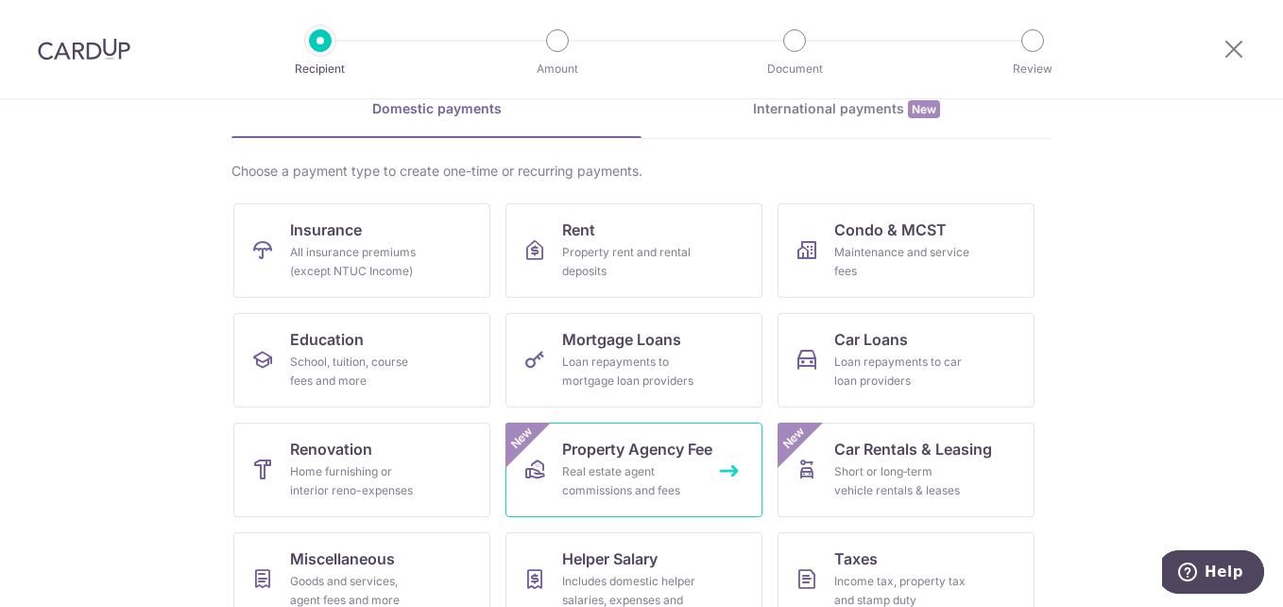
scroll to position [189, 0]
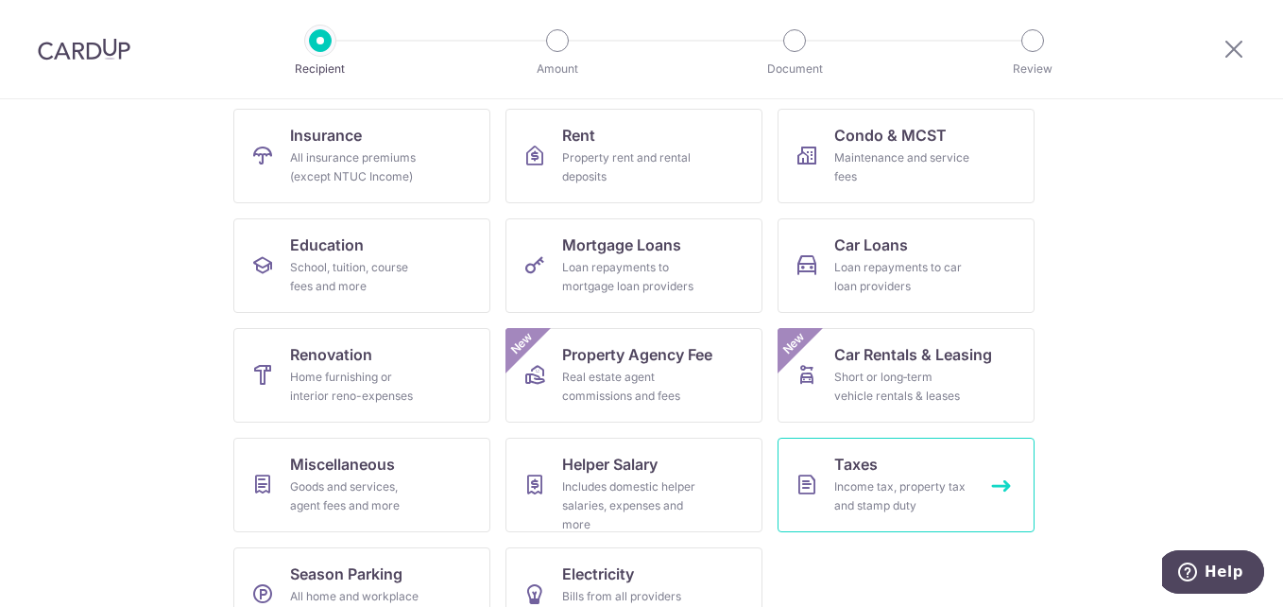
click at [889, 483] on div "Income tax, property tax and stamp duty" at bounding box center [902, 496] width 136 height 38
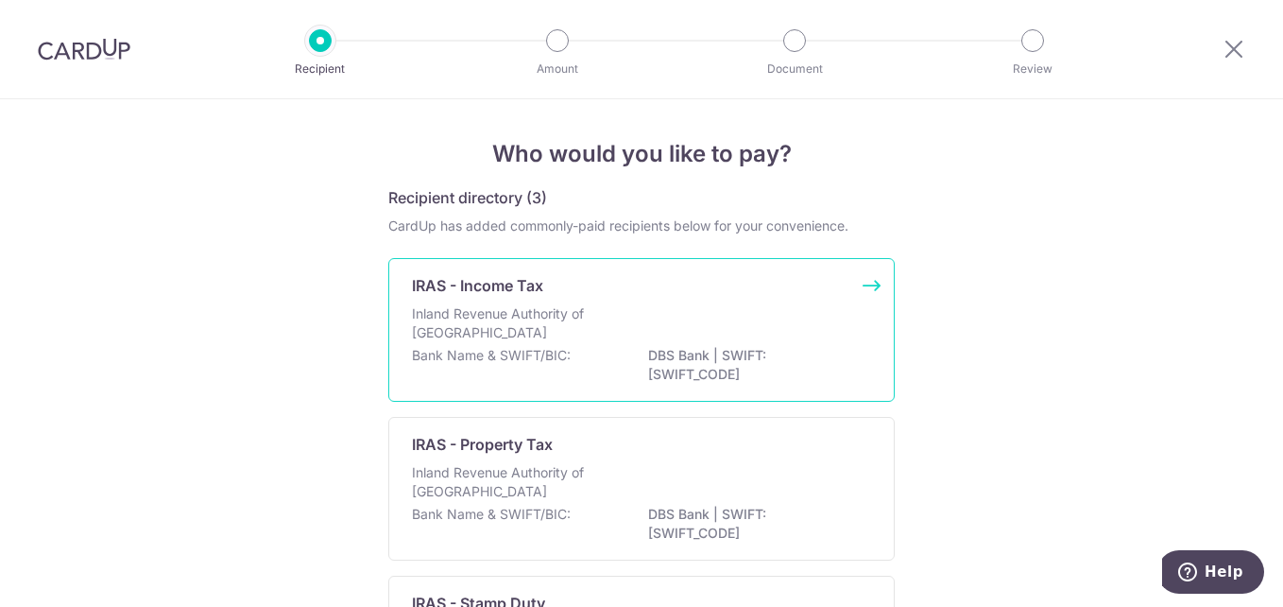
click at [515, 325] on p "Inland Revenue Authority of [GEOGRAPHIC_DATA]" at bounding box center [512, 323] width 200 height 38
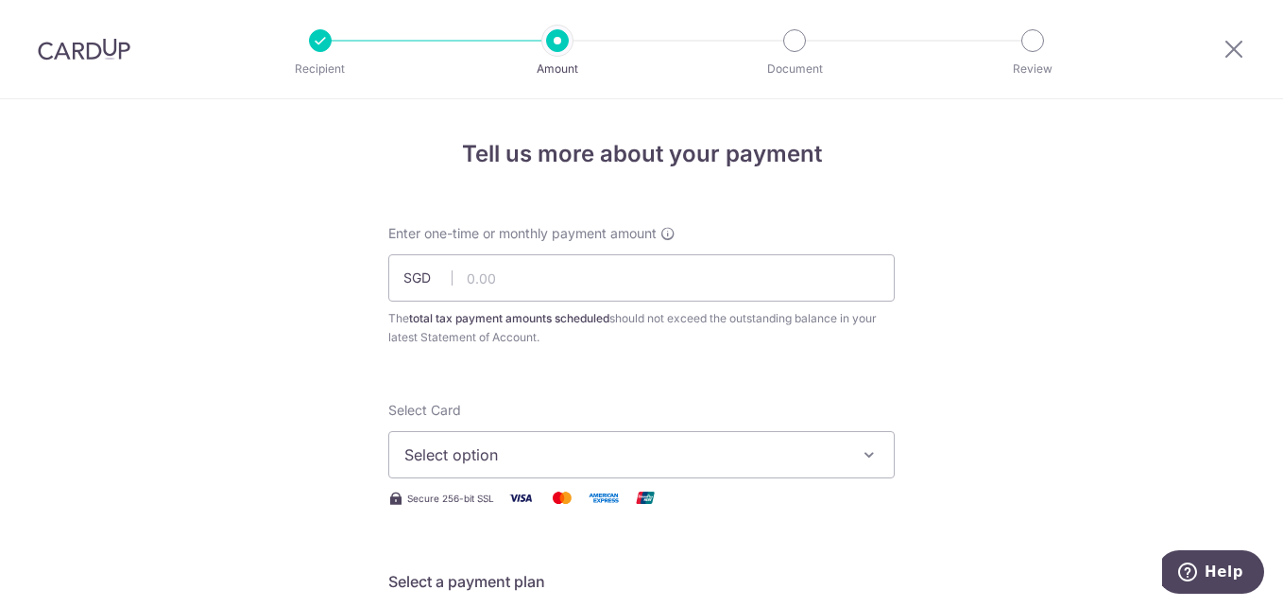
click at [321, 60] on p "Recipient" at bounding box center [320, 69] width 140 height 19
click at [319, 49] on div at bounding box center [320, 40] width 23 height 23
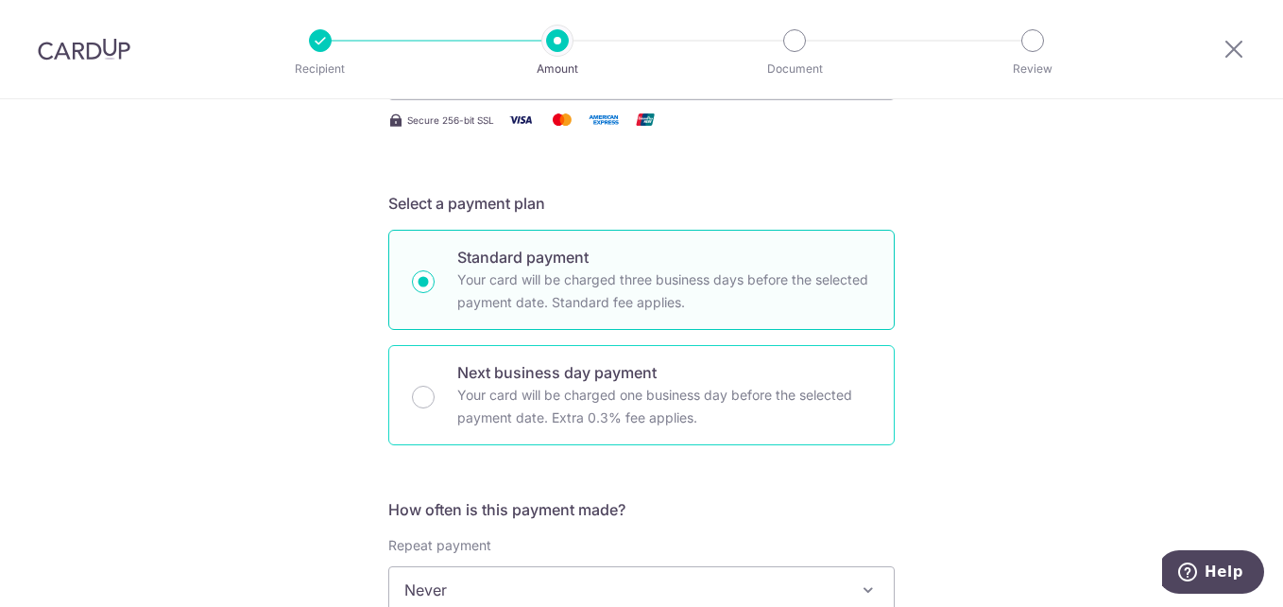
scroll to position [756, 0]
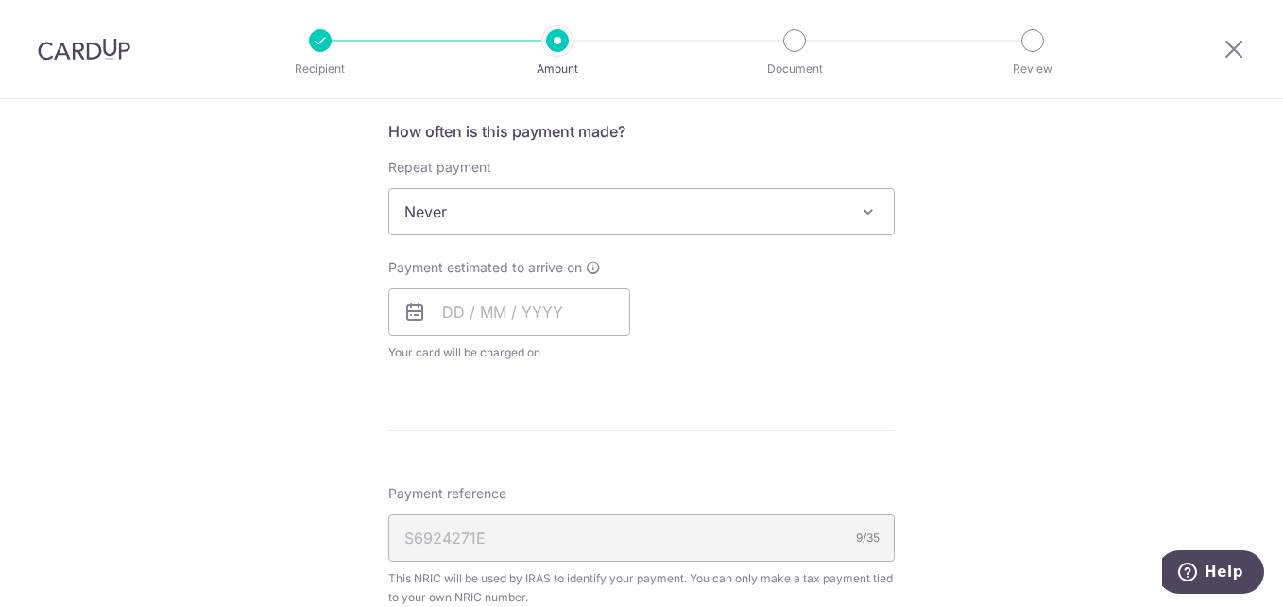
click at [476, 210] on span "Never" at bounding box center [641, 211] width 505 height 45
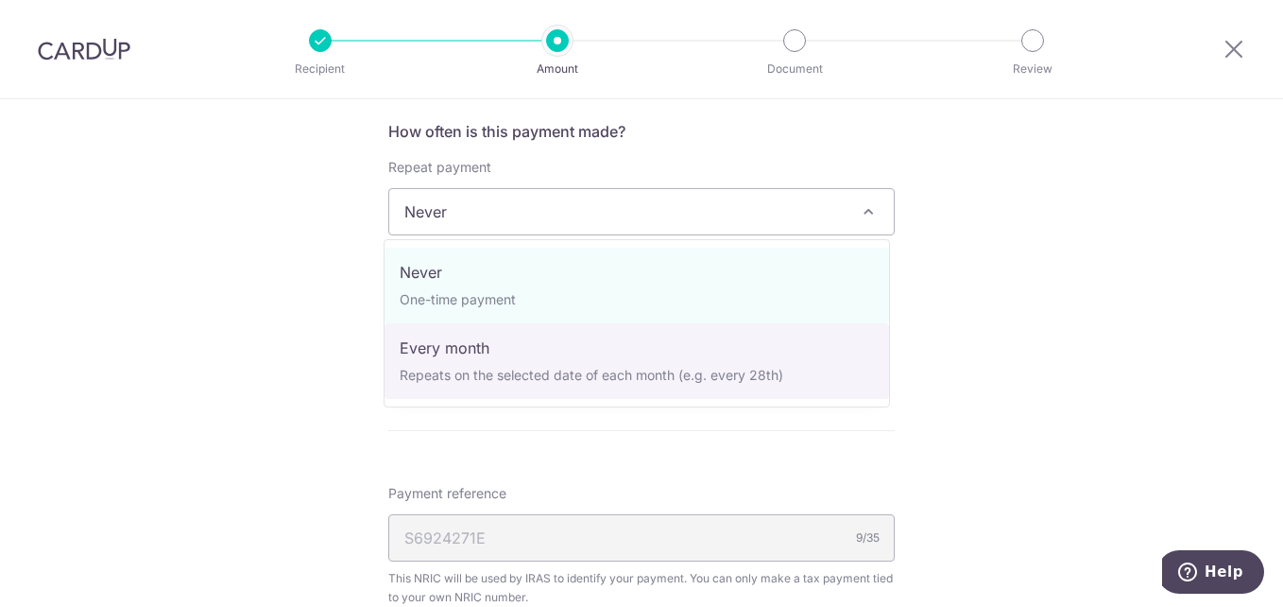
select select "3"
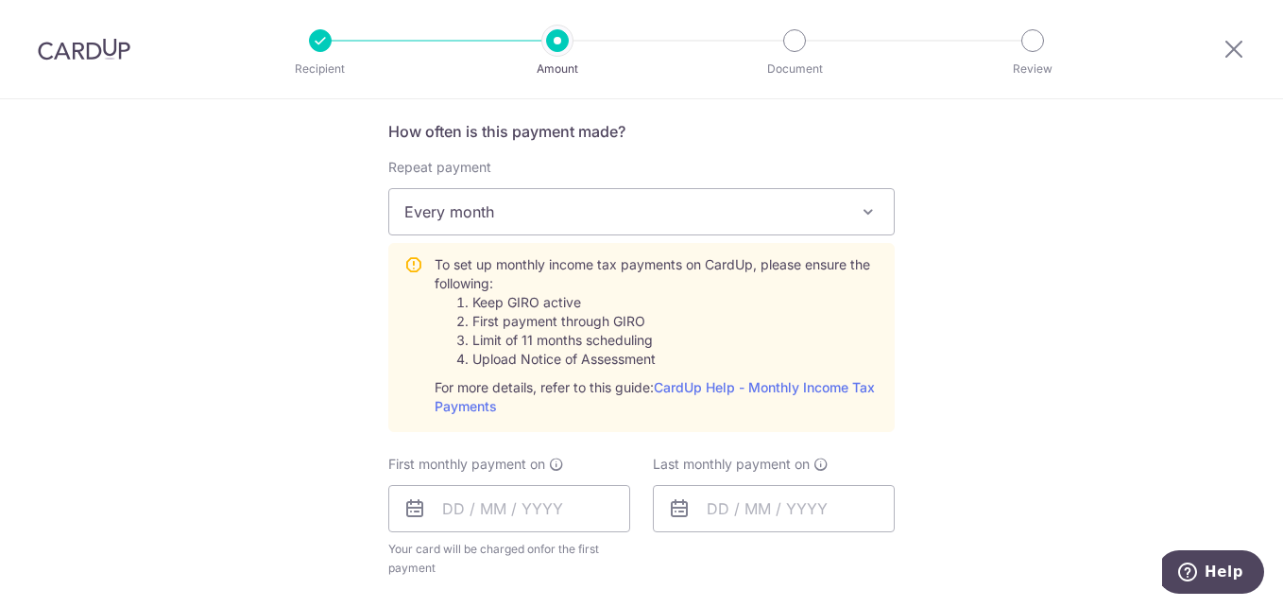
click at [440, 212] on span "Every month" at bounding box center [641, 211] width 505 height 45
click at [456, 513] on input "text" at bounding box center [509, 508] width 242 height 47
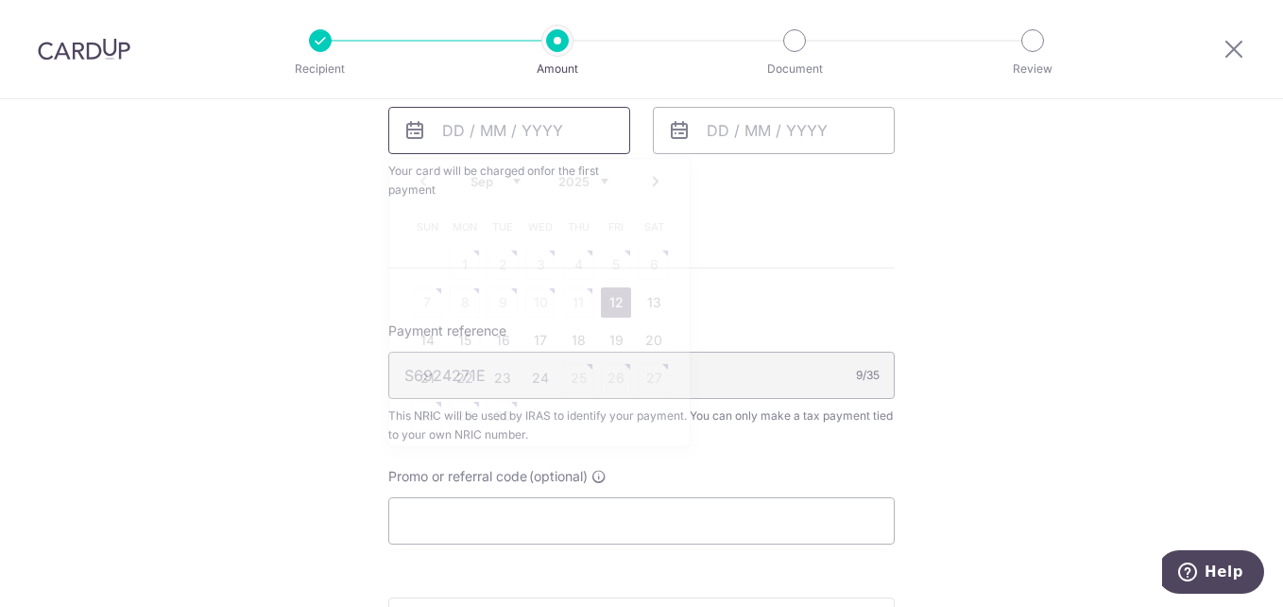
click at [500, 139] on input "text" at bounding box center [509, 130] width 242 height 47
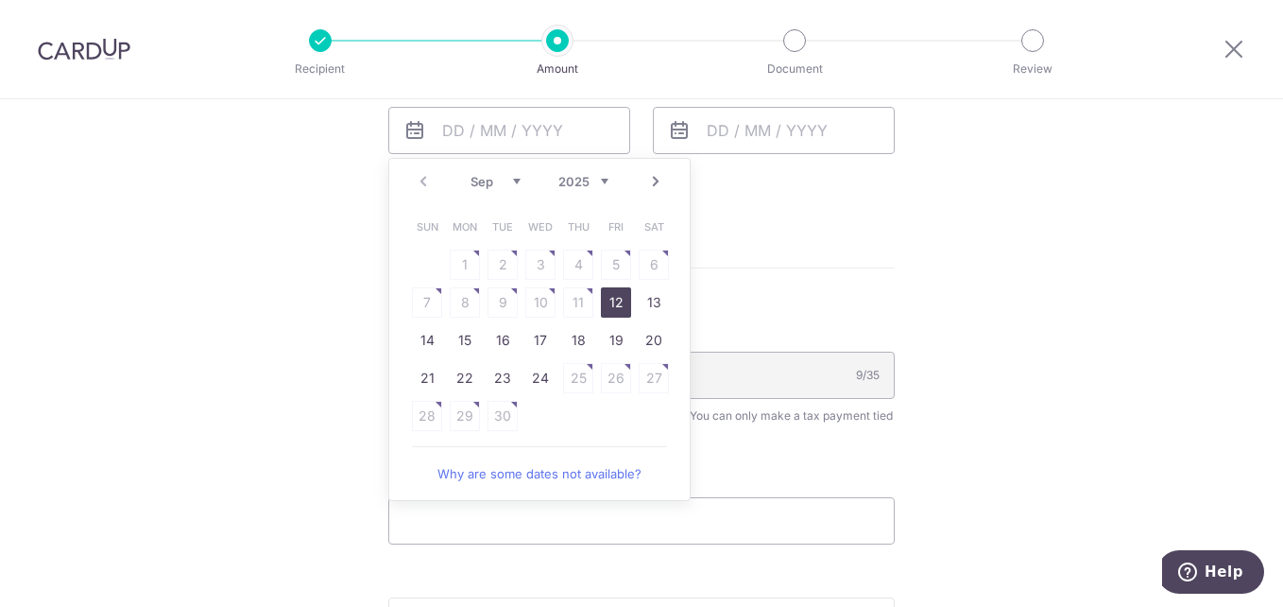
click at [613, 307] on link "12" at bounding box center [616, 302] width 30 height 30
type input "12/09/2025"
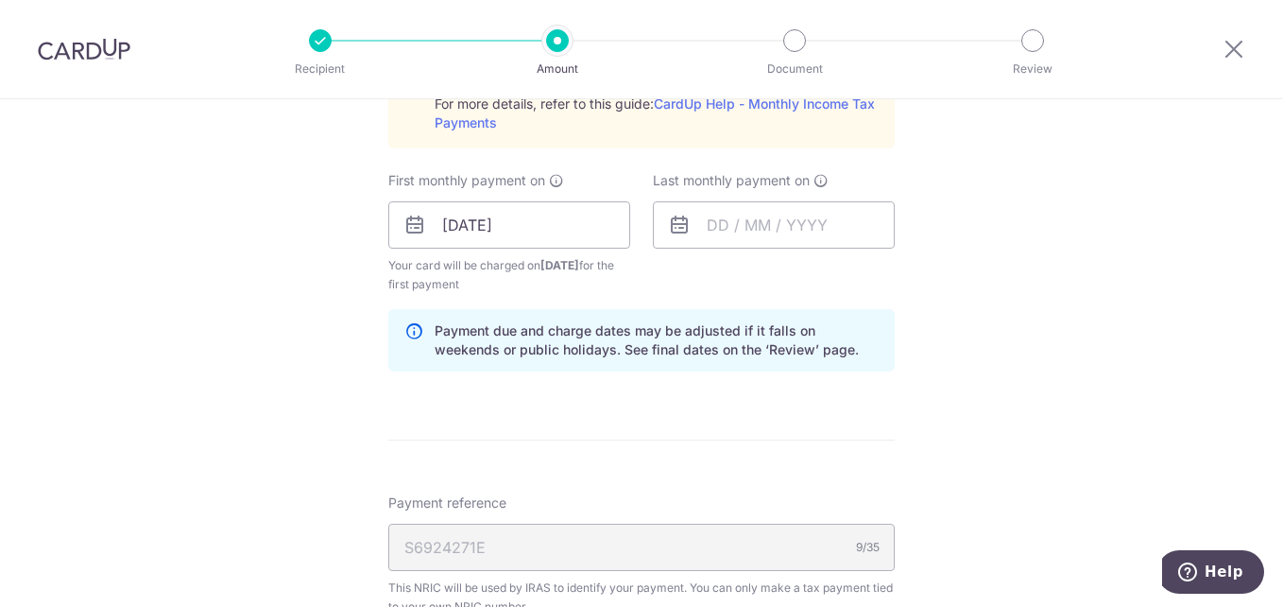
scroll to position [945, 0]
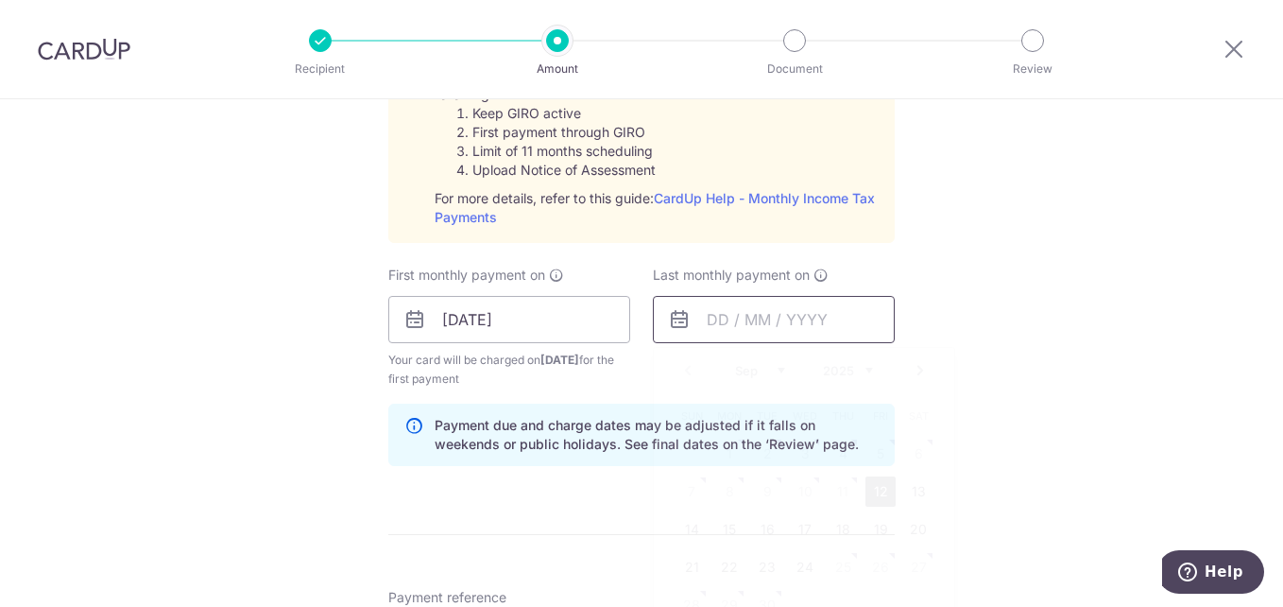
click at [705, 327] on input "text" at bounding box center [774, 319] width 242 height 47
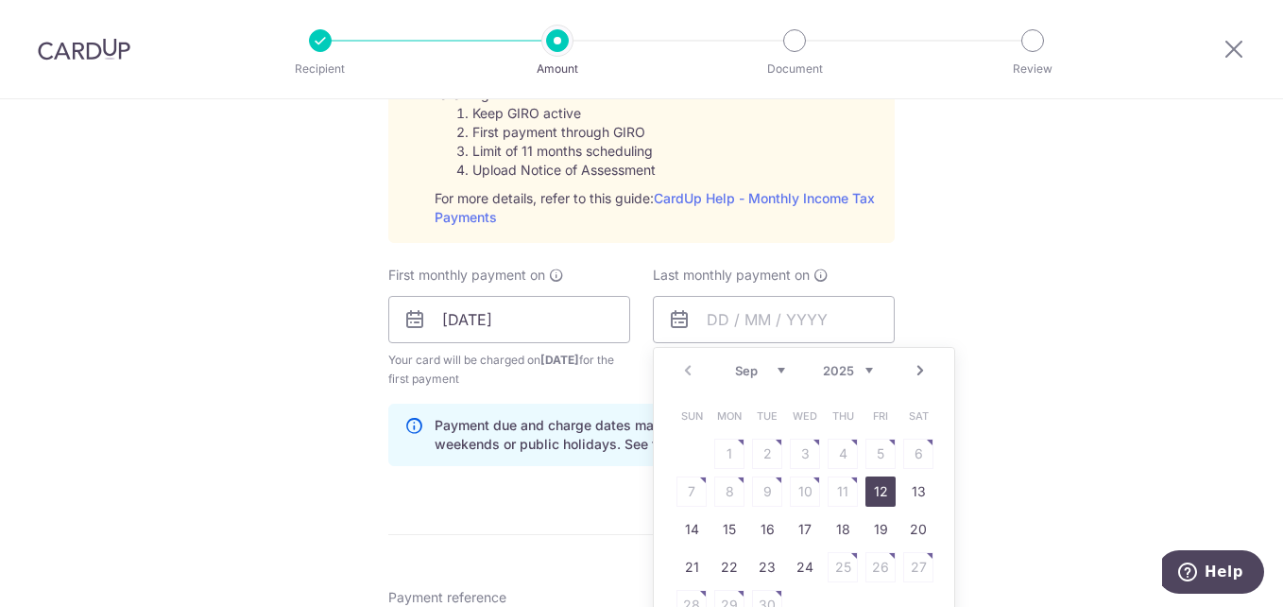
click at [774, 370] on select "Sep Oct Nov Dec" at bounding box center [760, 370] width 50 height 15
click at [773, 366] on select "Sep Oct Nov Dec" at bounding box center [760, 370] width 50 height 15
click at [1081, 332] on div "Tell us more about your payment Enter one-time or monthly payment amount SGD Th…" at bounding box center [641, 177] width 1283 height 2047
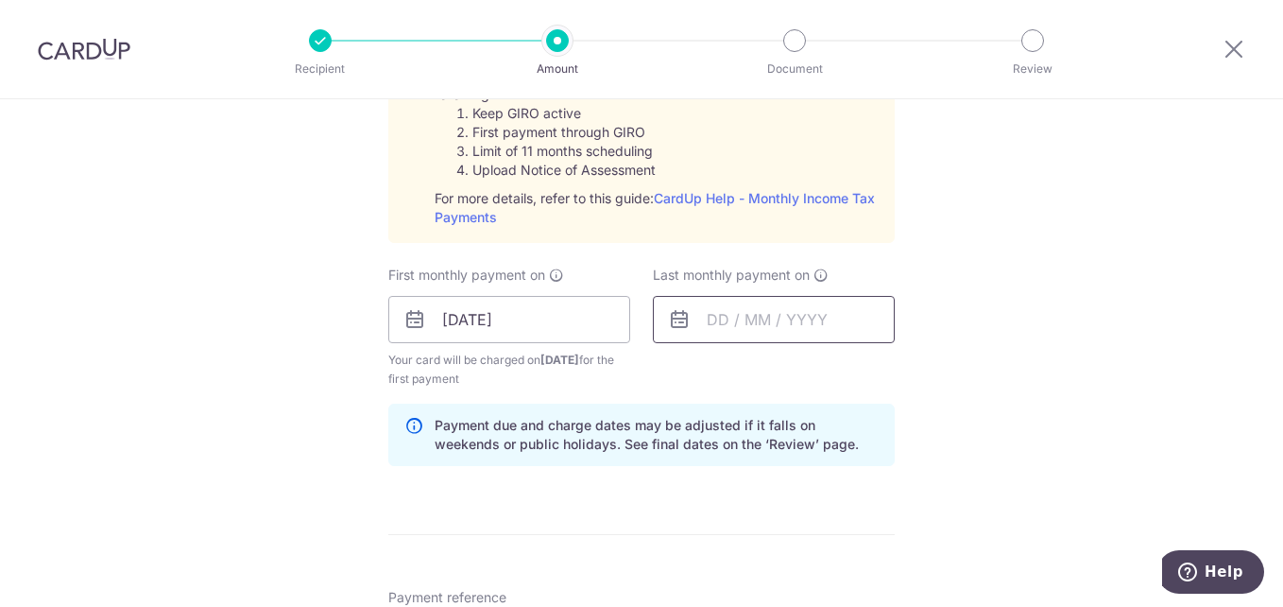
click at [709, 321] on input "text" at bounding box center [774, 319] width 242 height 47
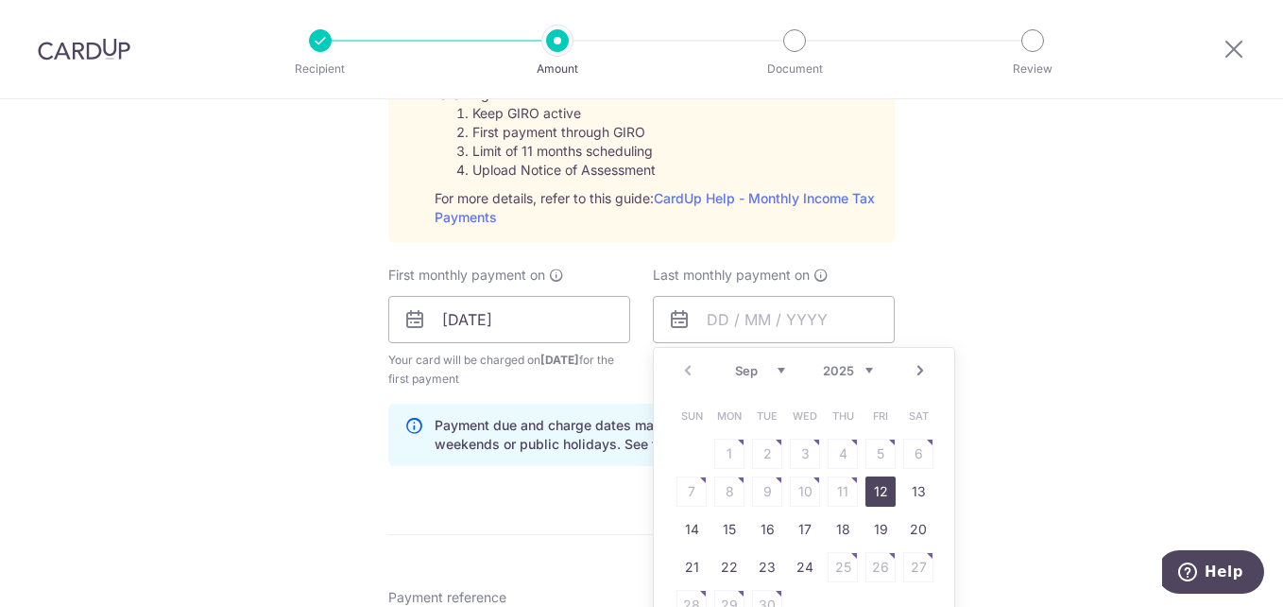
click at [781, 372] on div "Sep Oct Nov Dec 2025 2026" at bounding box center [804, 371] width 138 height 16
click at [775, 368] on select "Sep Oct Nov Dec" at bounding box center [760, 370] width 50 height 15
drag, startPoint x: 721, startPoint y: 487, endPoint x: 766, endPoint y: 484, distance: 45.5
click at [721, 487] on link "8" at bounding box center [729, 491] width 30 height 30
type input "08/12/2025"
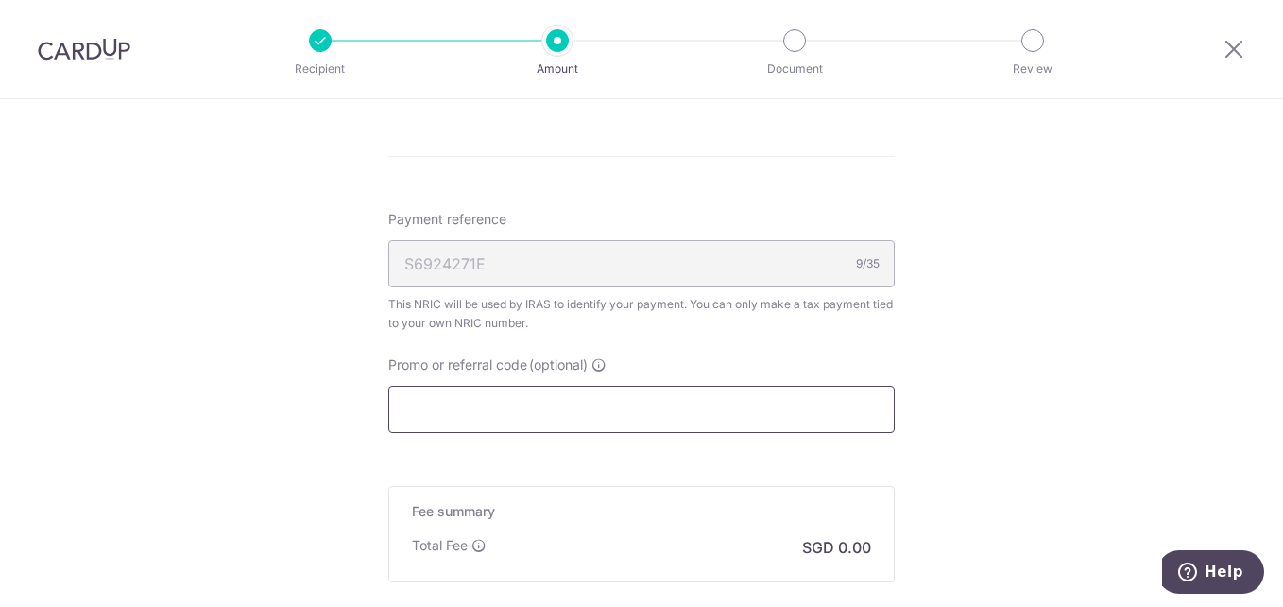
scroll to position [1512, 0]
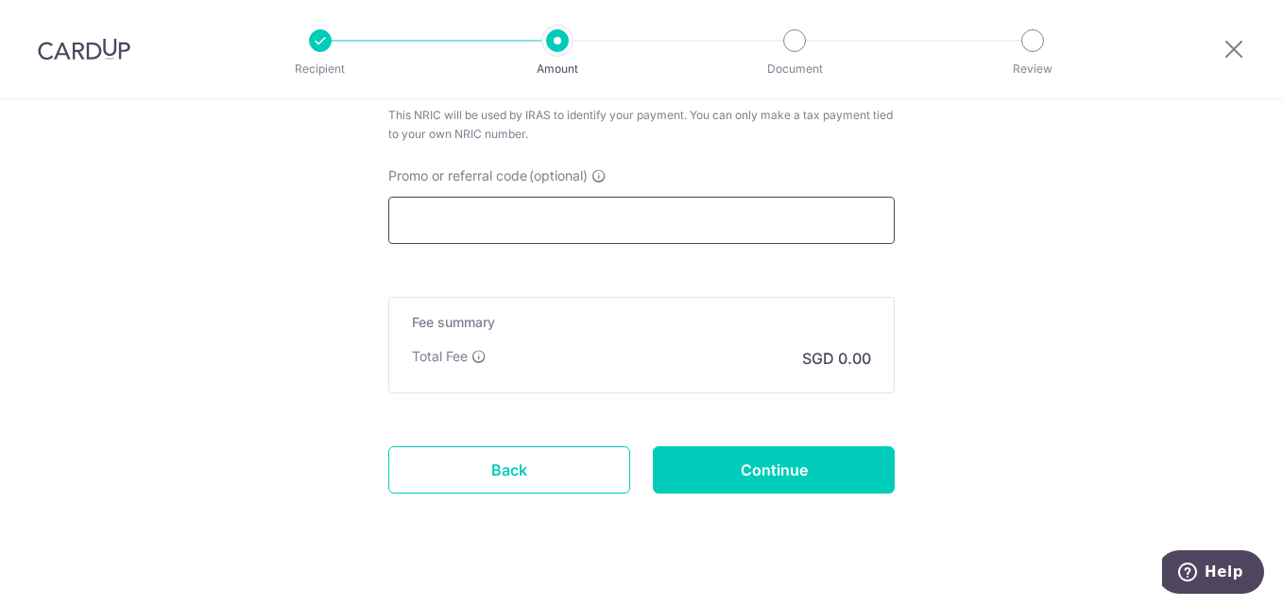
click at [433, 231] on input "Promo or referral code (optional)" at bounding box center [641, 220] width 506 height 47
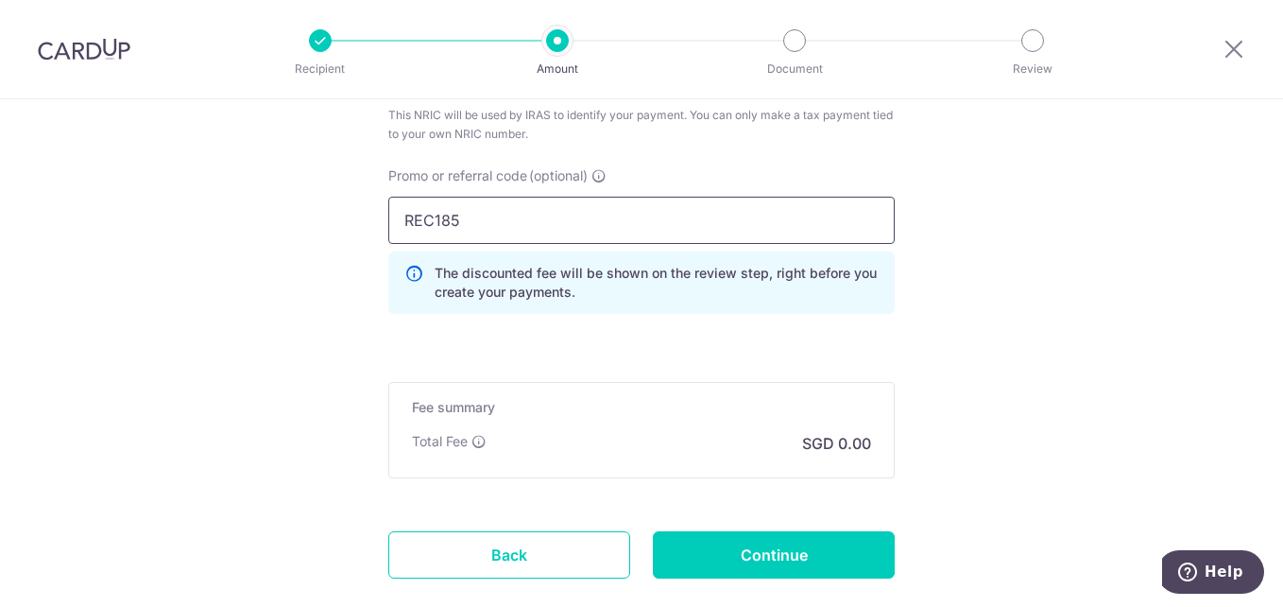
type input "REC185"
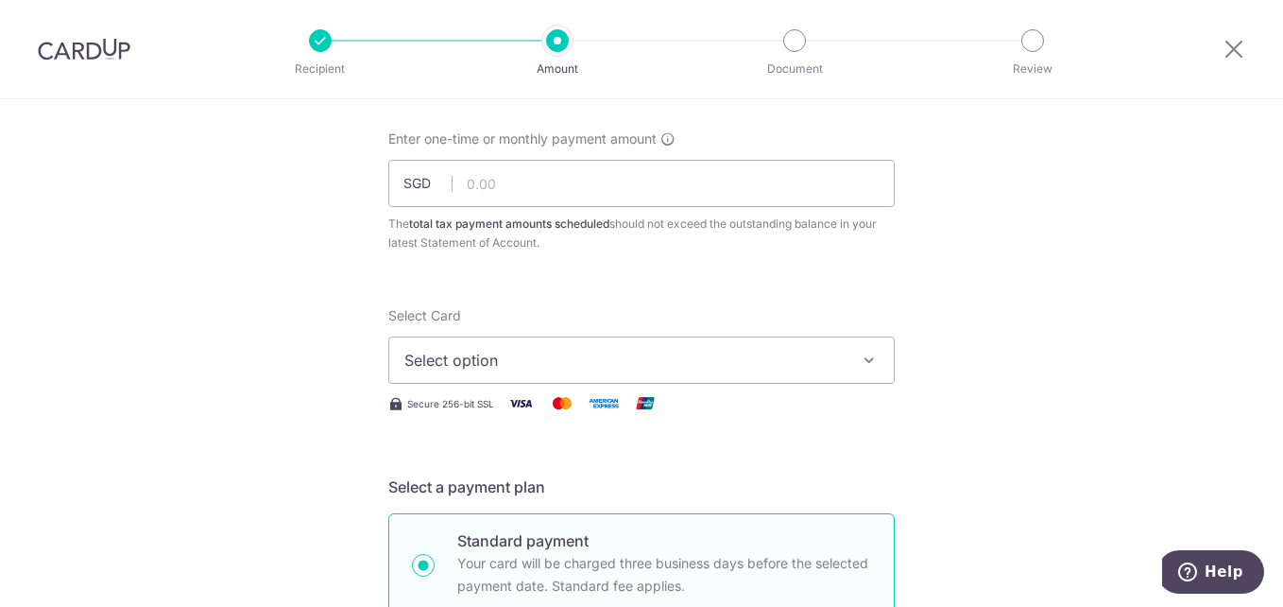
scroll to position [0, 0]
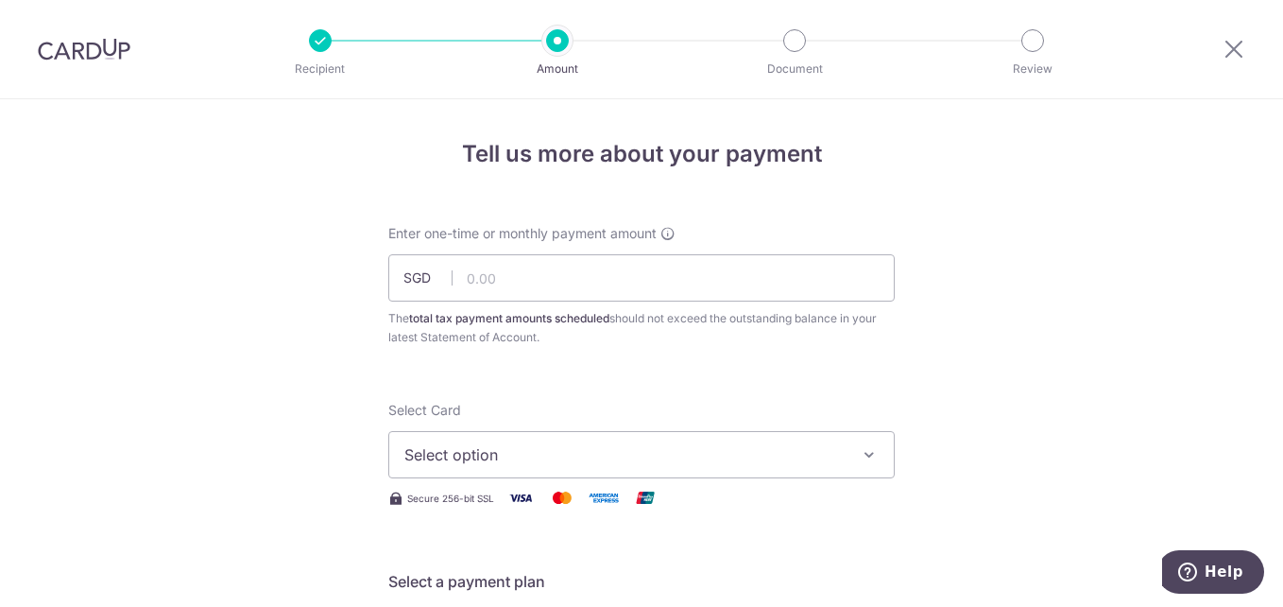
click at [493, 454] on span "Select option" at bounding box center [624, 454] width 440 height 23
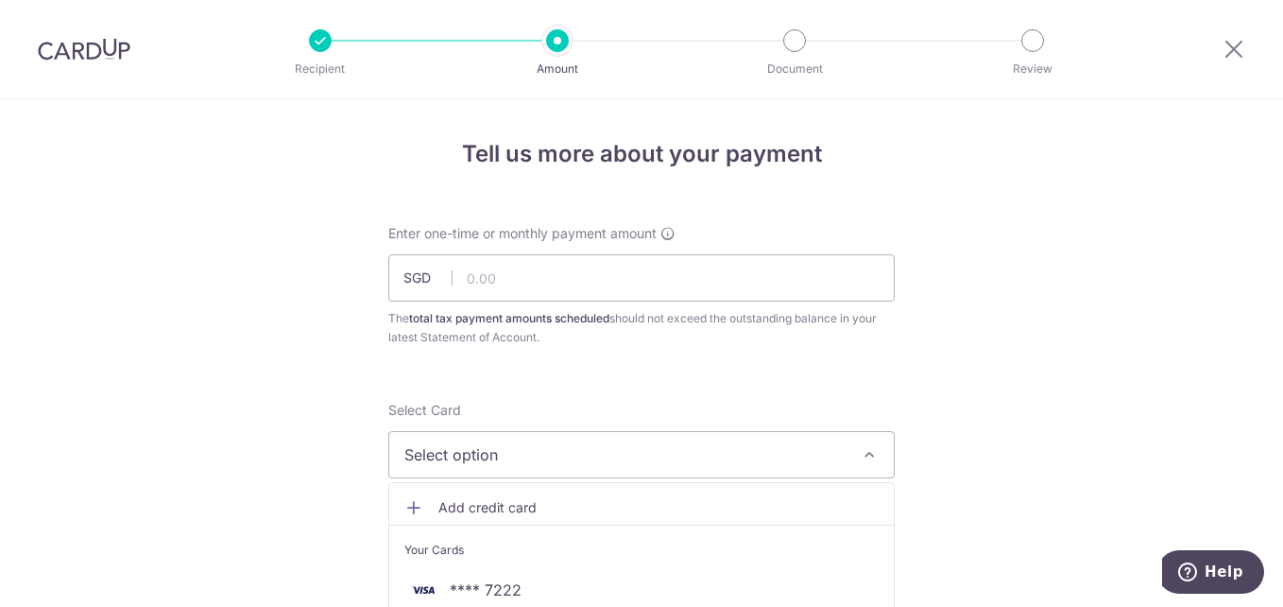
scroll to position [189, 0]
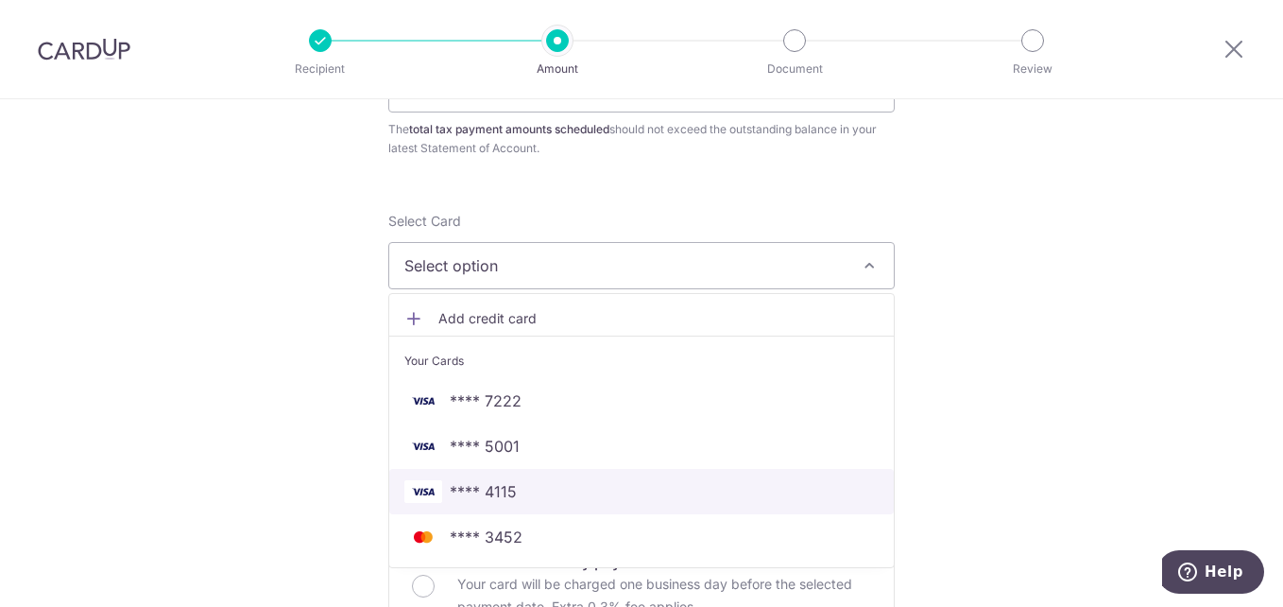
drag, startPoint x: 494, startPoint y: 496, endPoint x: 1018, endPoint y: 398, distance: 533.5
click at [494, 496] on span "**** 4115" at bounding box center [483, 491] width 67 height 23
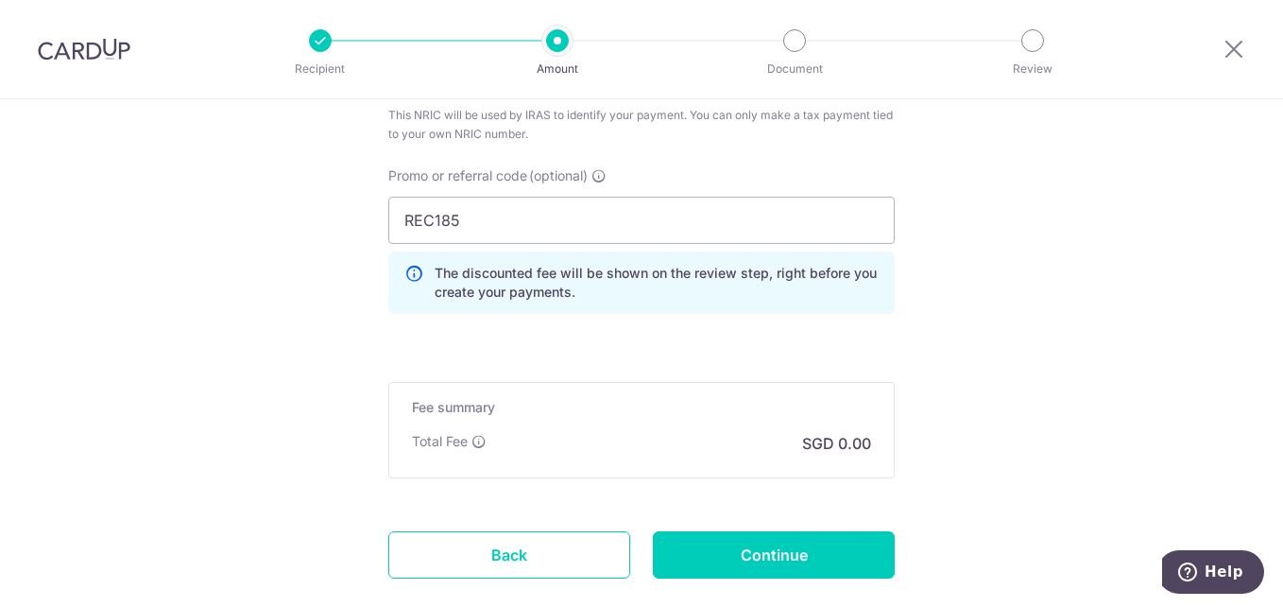
scroll to position [1606, 0]
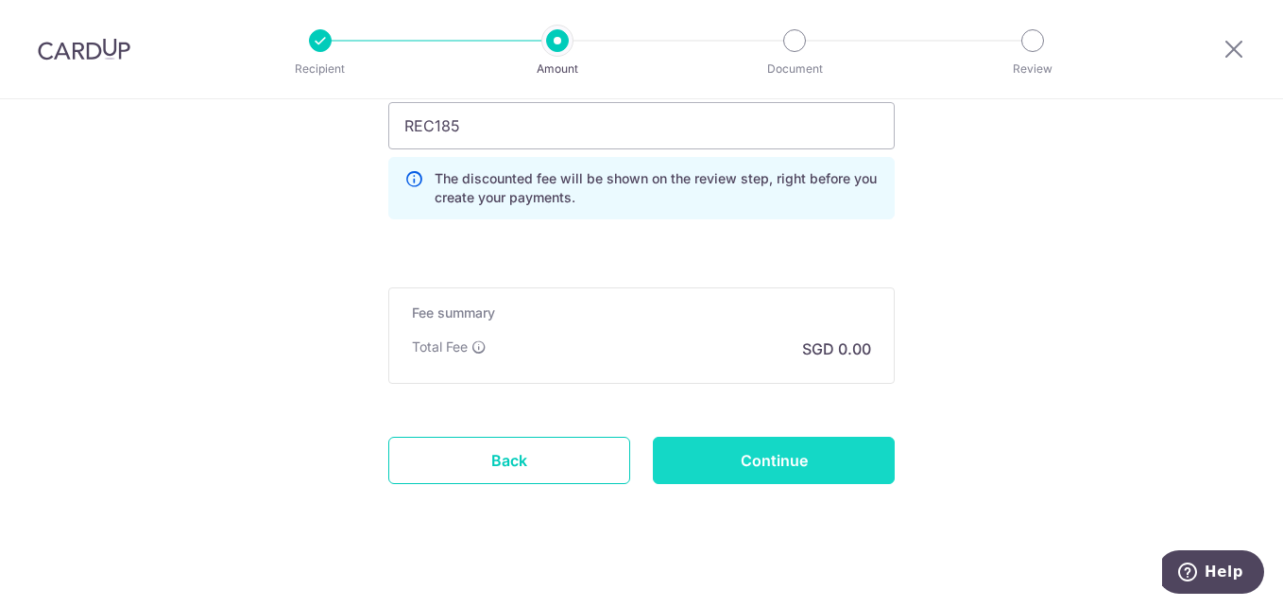
click at [805, 454] on input "Continue" at bounding box center [774, 459] width 242 height 47
type input "Create Schedule"
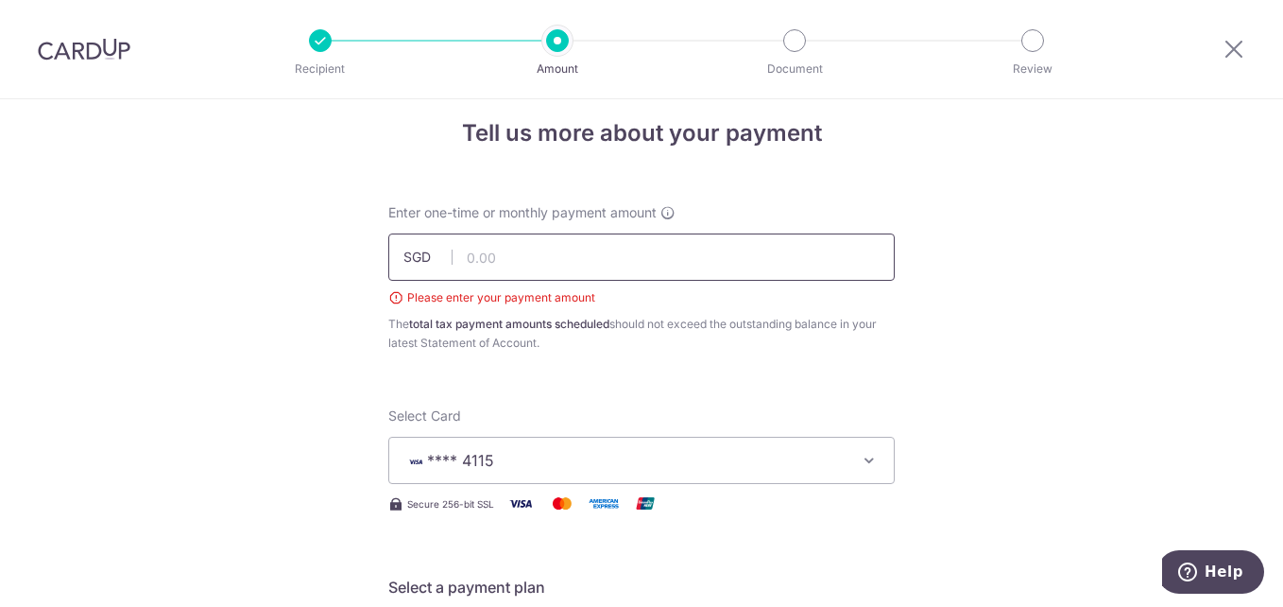
click at [524, 262] on input "text" at bounding box center [641, 256] width 506 height 47
type input "300.00"
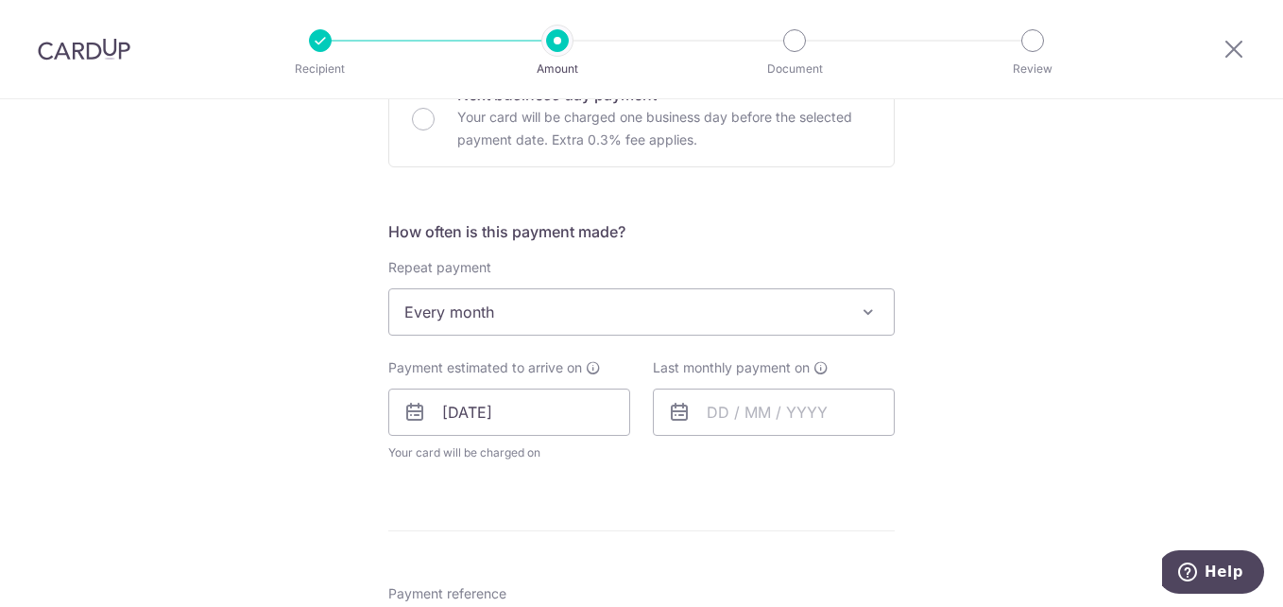
scroll to position [777, 0]
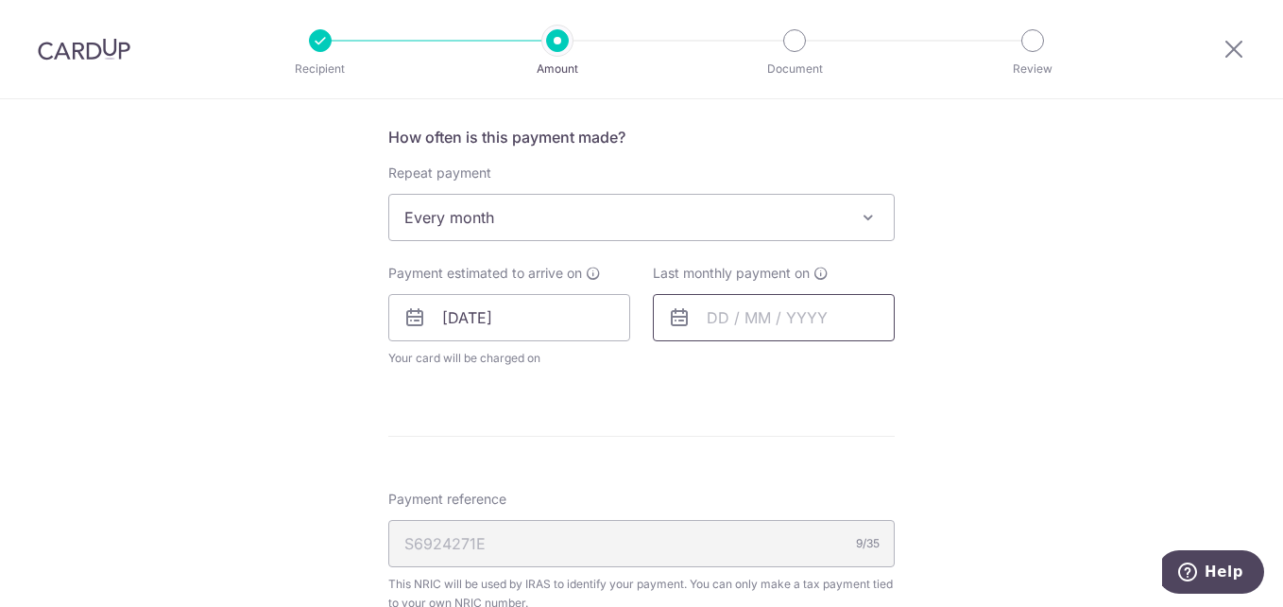
click at [715, 313] on input "text" at bounding box center [774, 317] width 242 height 47
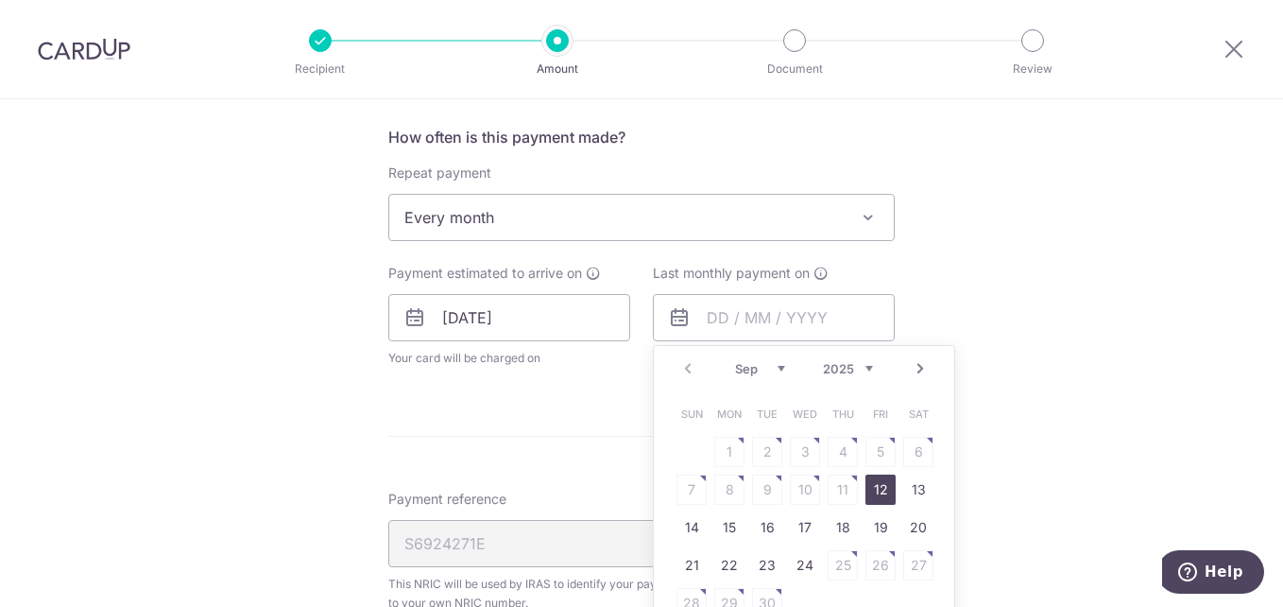
click at [778, 368] on select "Sep Oct Nov Dec" at bounding box center [760, 368] width 50 height 15
drag, startPoint x: 719, startPoint y: 486, endPoint x: 766, endPoint y: 476, distance: 48.2
click at [719, 486] on link "8" at bounding box center [729, 489] width 30 height 30
type input "[DATE]"
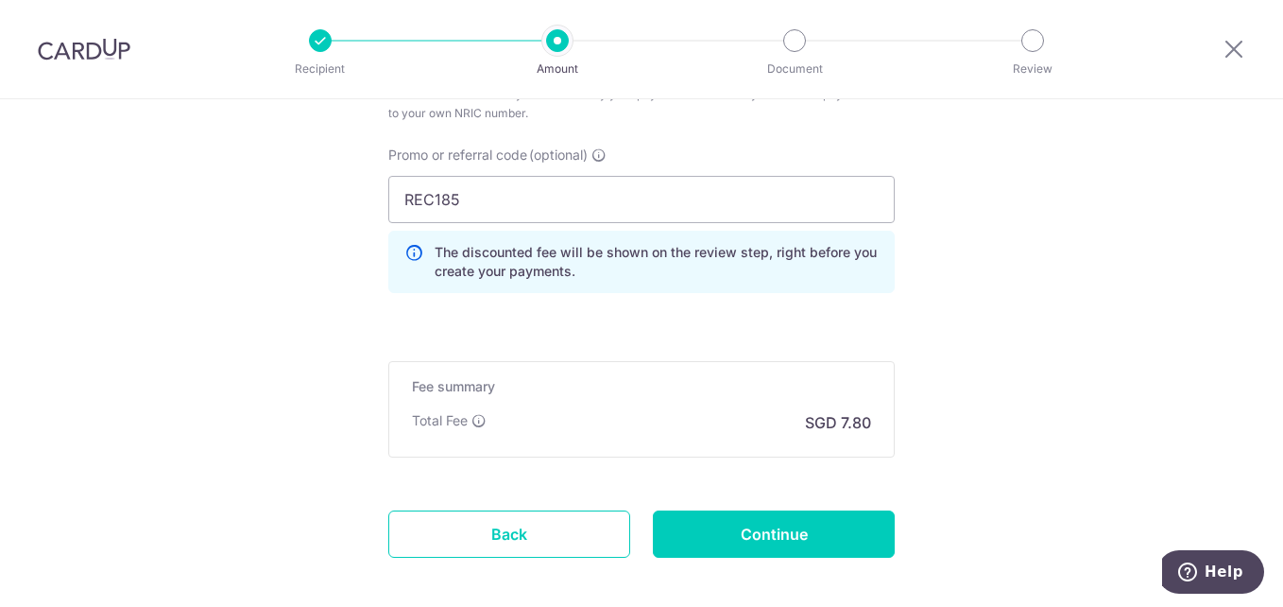
scroll to position [1436, 0]
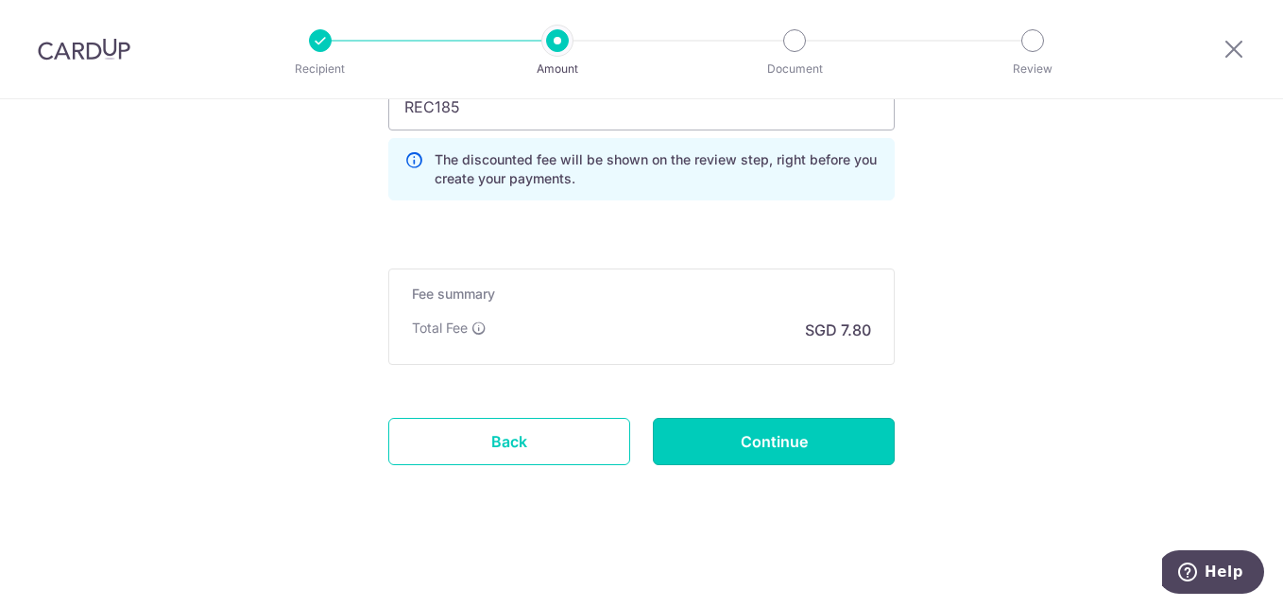
click at [768, 441] on input "Continue" at bounding box center [774, 441] width 242 height 47
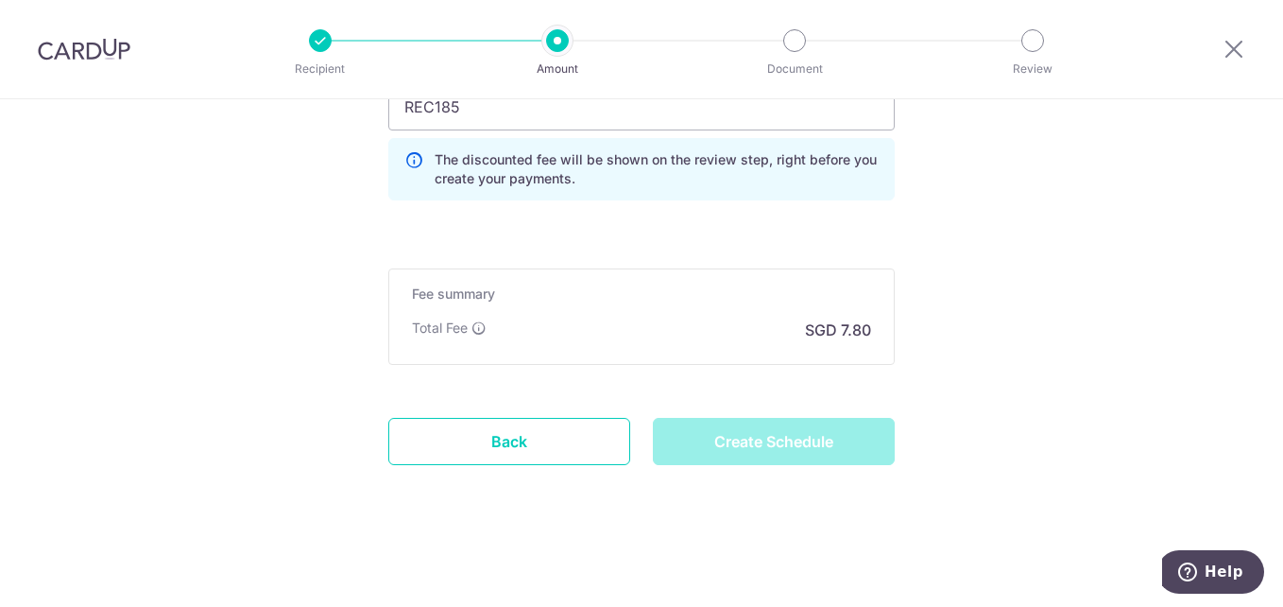
type input "Create Schedule"
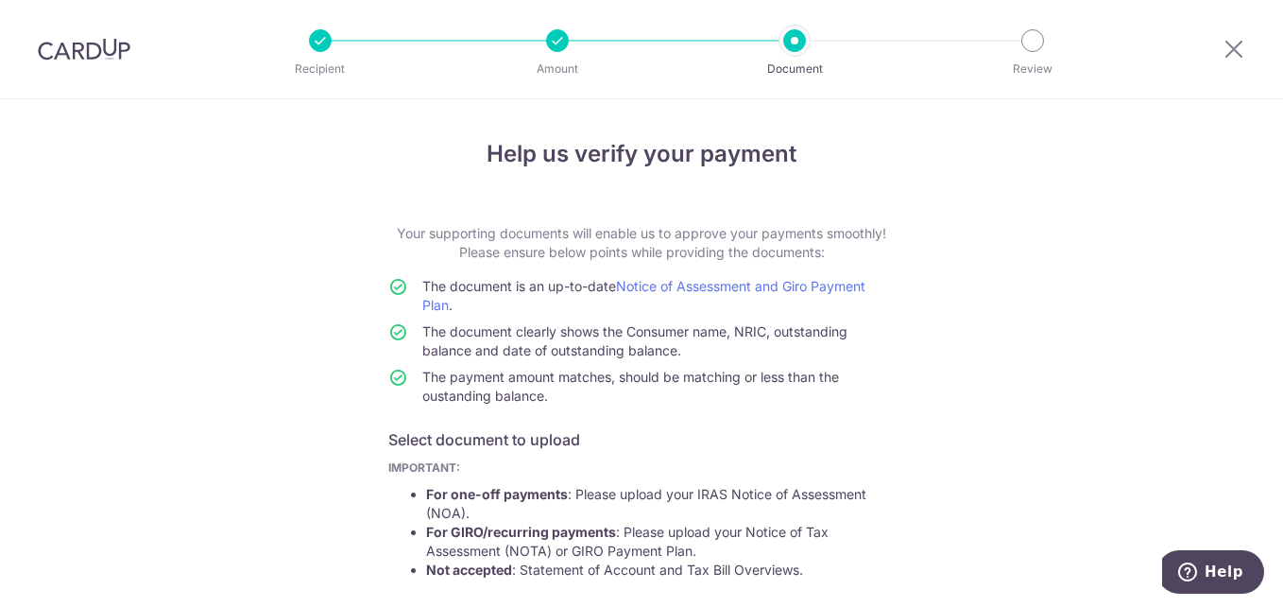
scroll to position [283, 0]
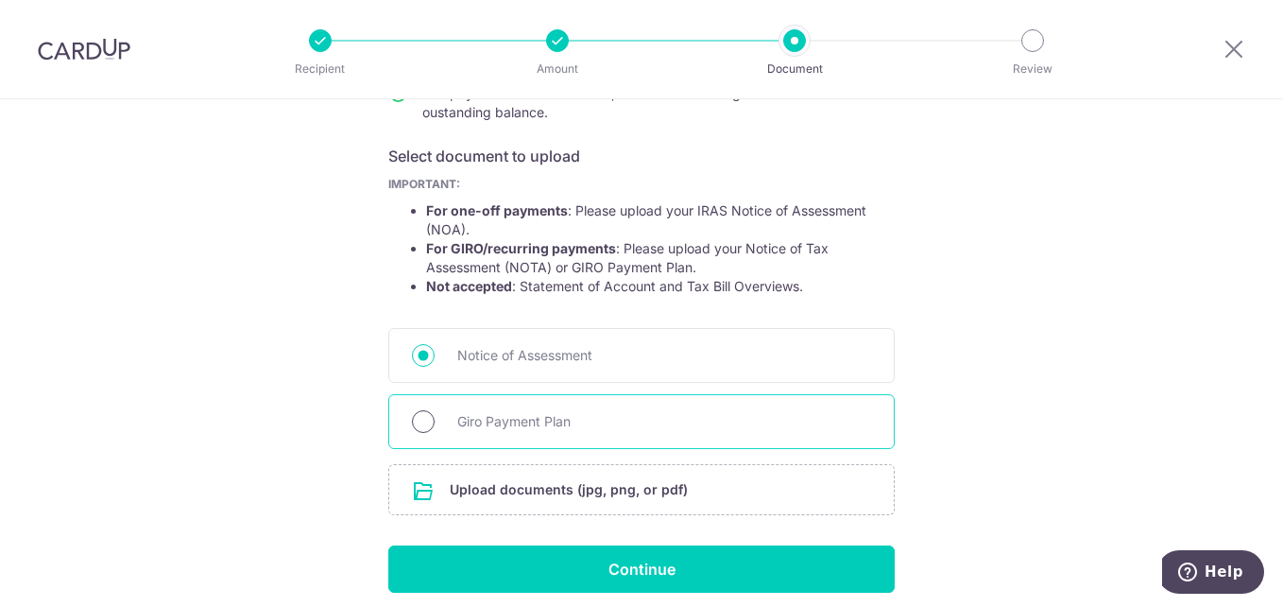
click at [419, 423] on input "Giro Payment Plan" at bounding box center [423, 421] width 23 height 23
radio input "true"
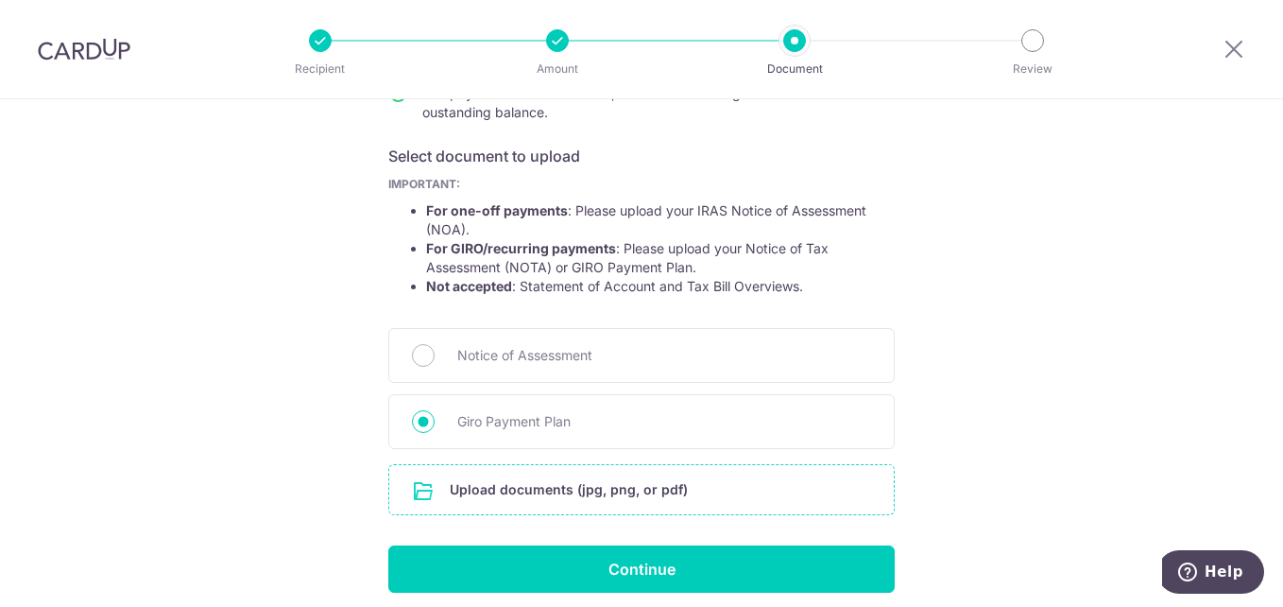
click at [515, 487] on input "file" at bounding box center [641, 489] width 505 height 49
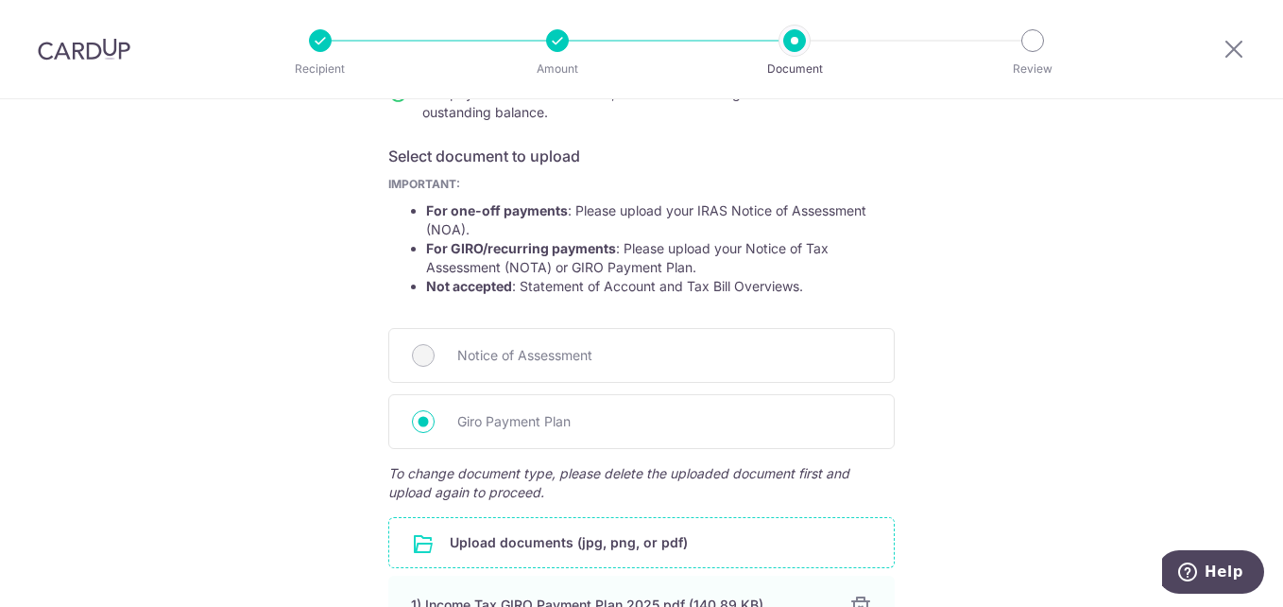
scroll to position [488, 0]
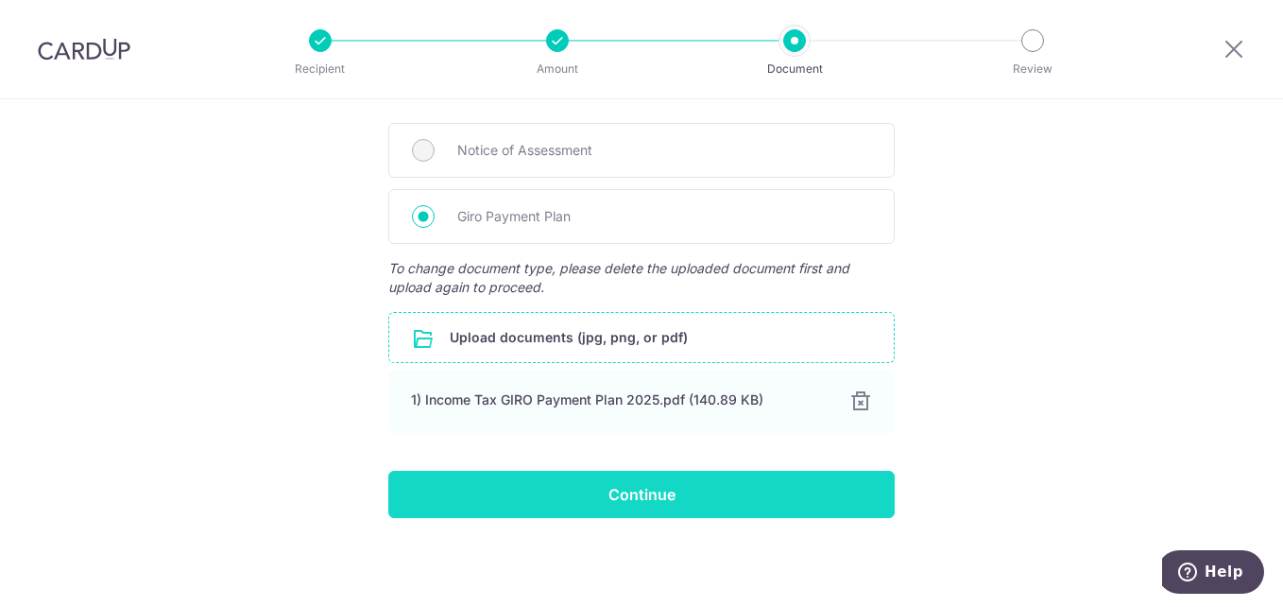
click at [616, 495] on input "Continue" at bounding box center [641, 493] width 506 height 47
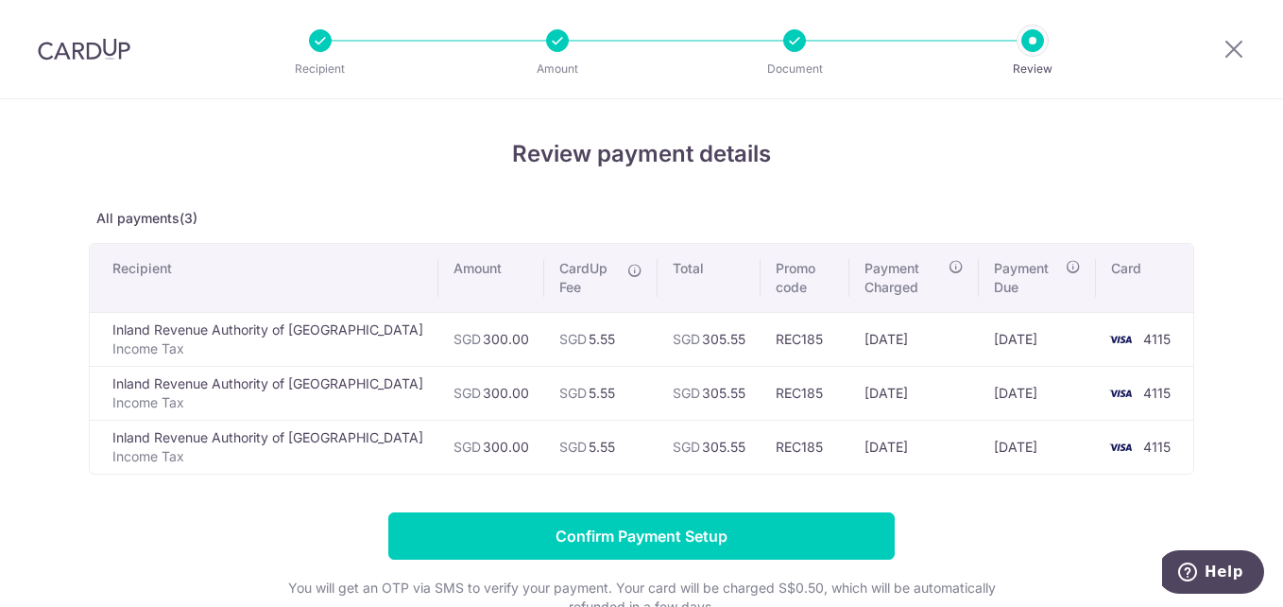
scroll to position [94, 0]
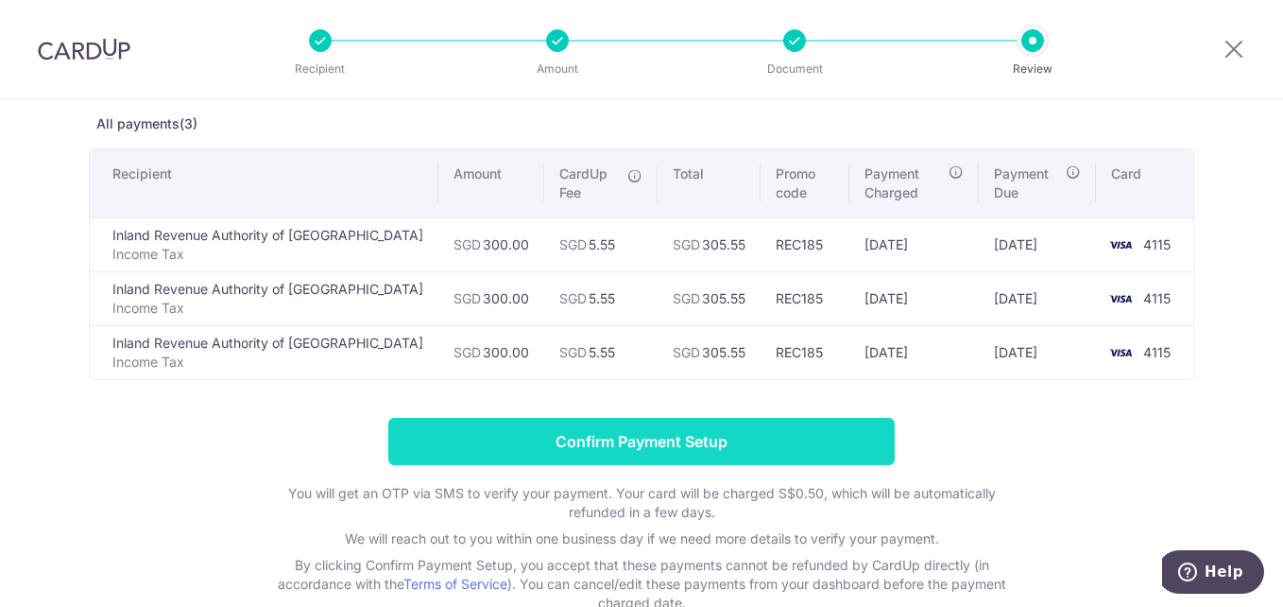
click at [642, 446] on input "Confirm Payment Setup" at bounding box center [641, 441] width 506 height 47
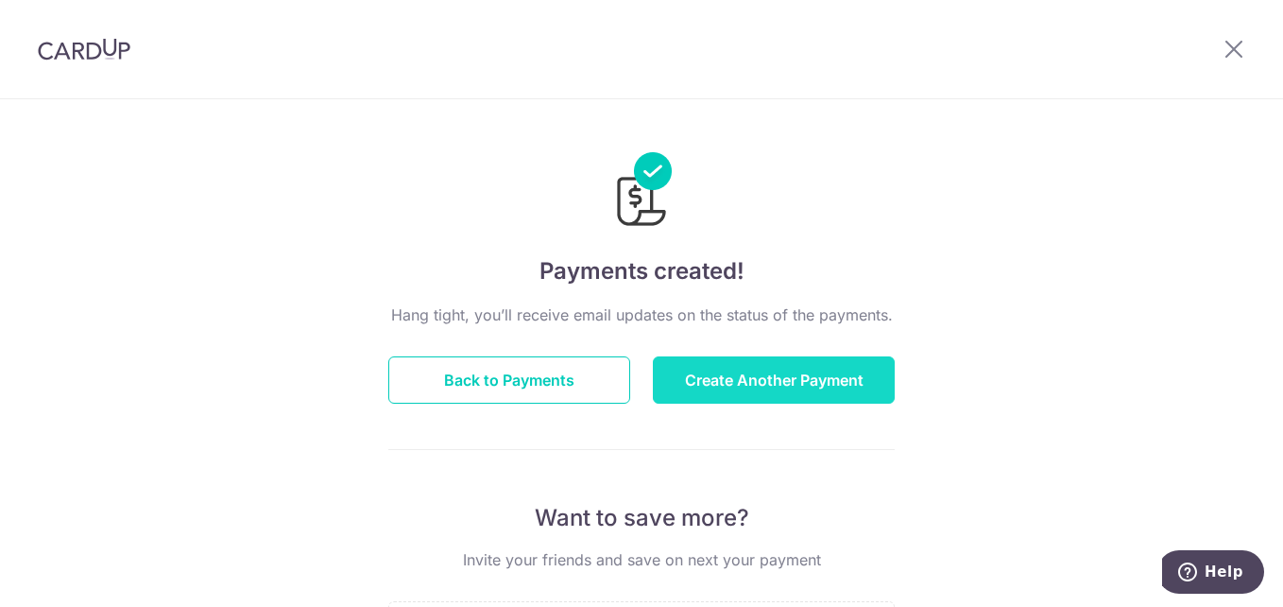
click at [767, 385] on button "Create Another Payment" at bounding box center [774, 379] width 242 height 47
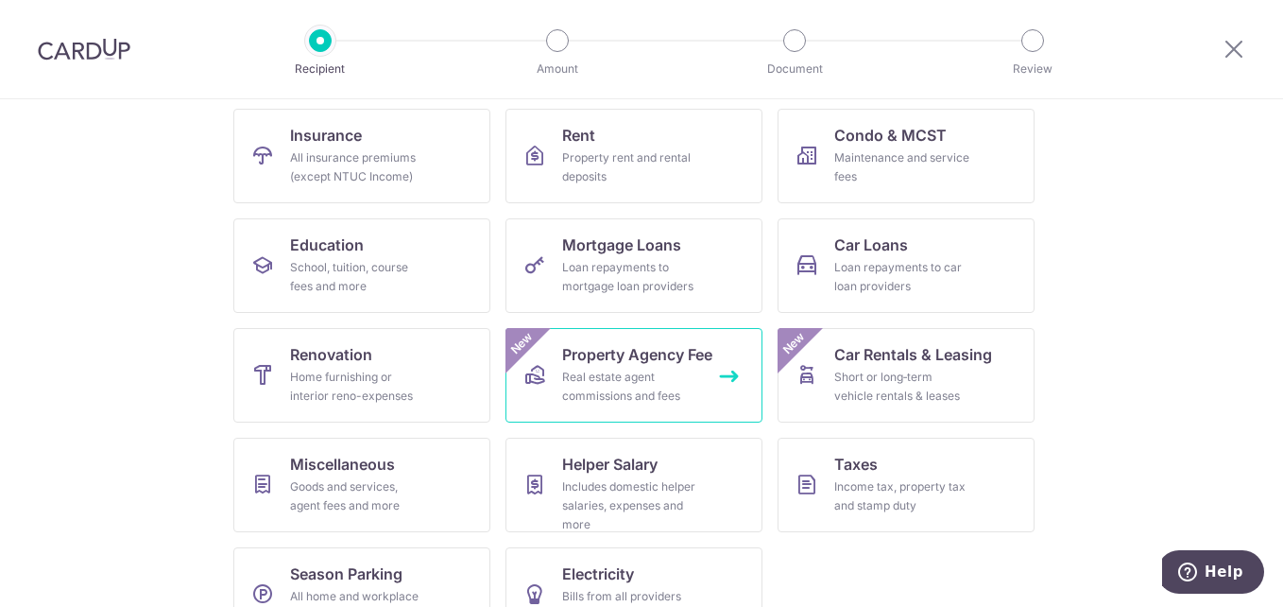
scroll to position [239, 0]
